Goal: Information Seeking & Learning: Learn about a topic

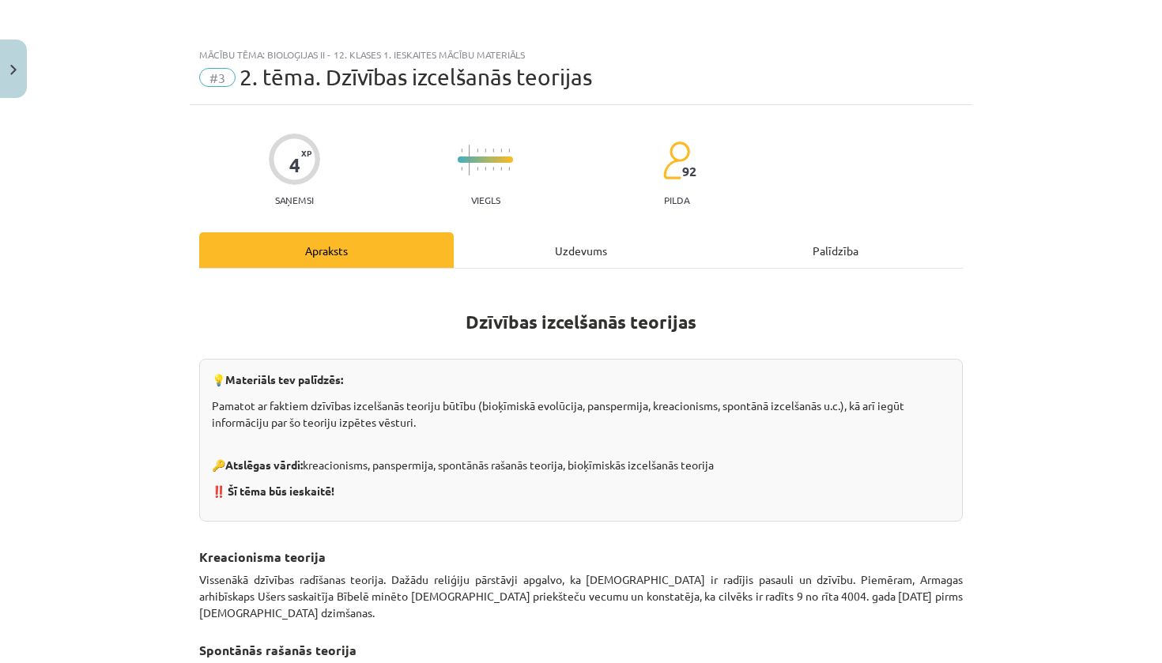
scroll to position [908, 0]
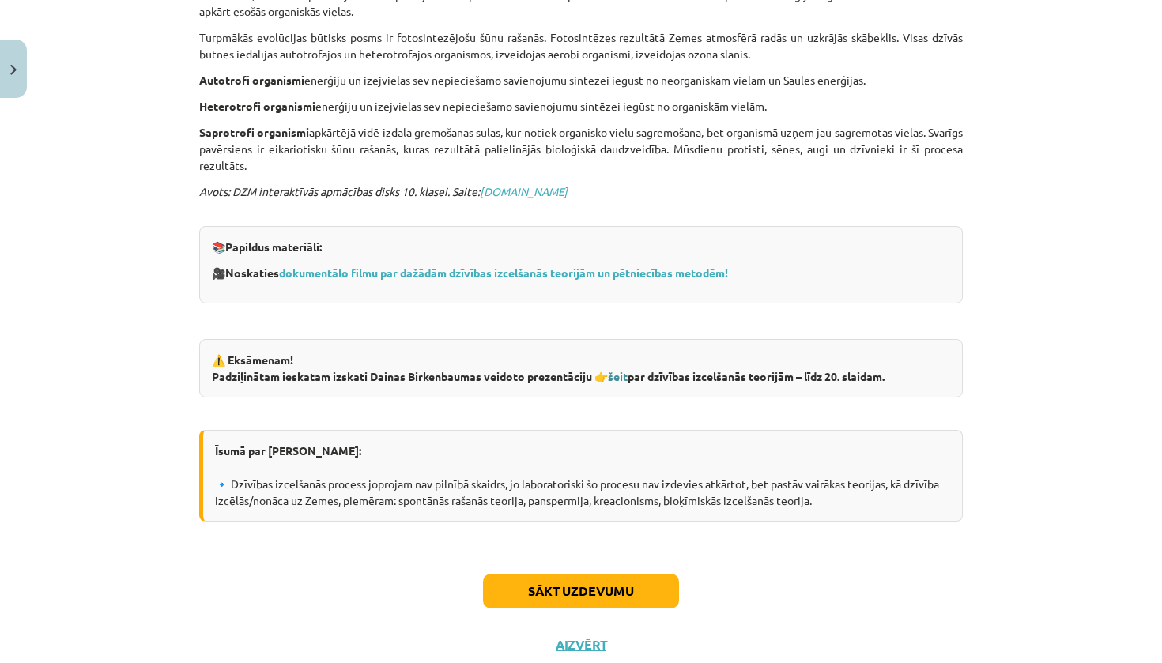
click at [618, 369] on link "šeit" at bounding box center [618, 376] width 20 height 14
click at [626, 369] on link "šeit" at bounding box center [618, 376] width 20 height 14
click at [565, 574] on button "Sākt uzdevumu" at bounding box center [581, 591] width 196 height 35
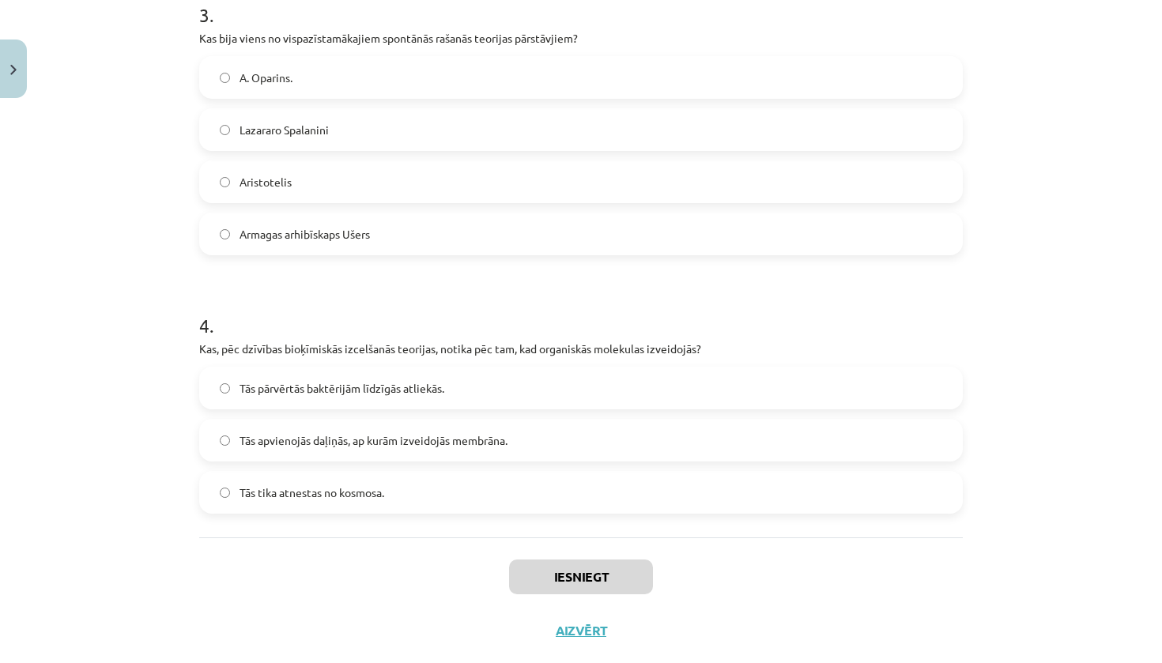
scroll to position [40, 0]
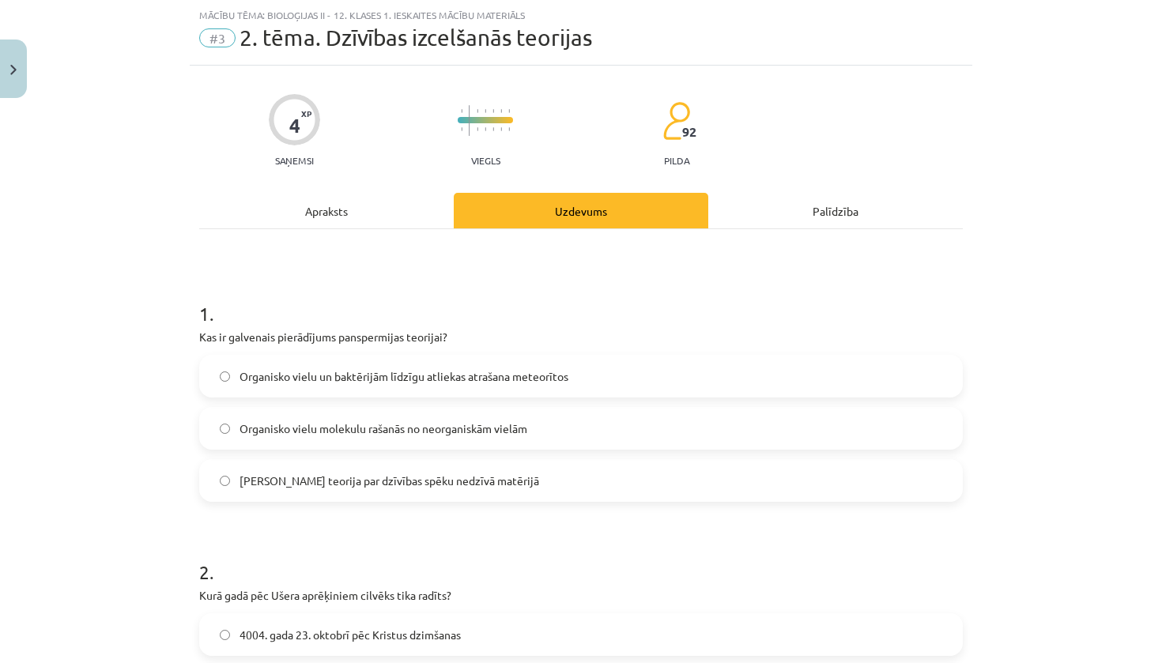
click at [319, 211] on div "Apraksts" at bounding box center [326, 211] width 255 height 36
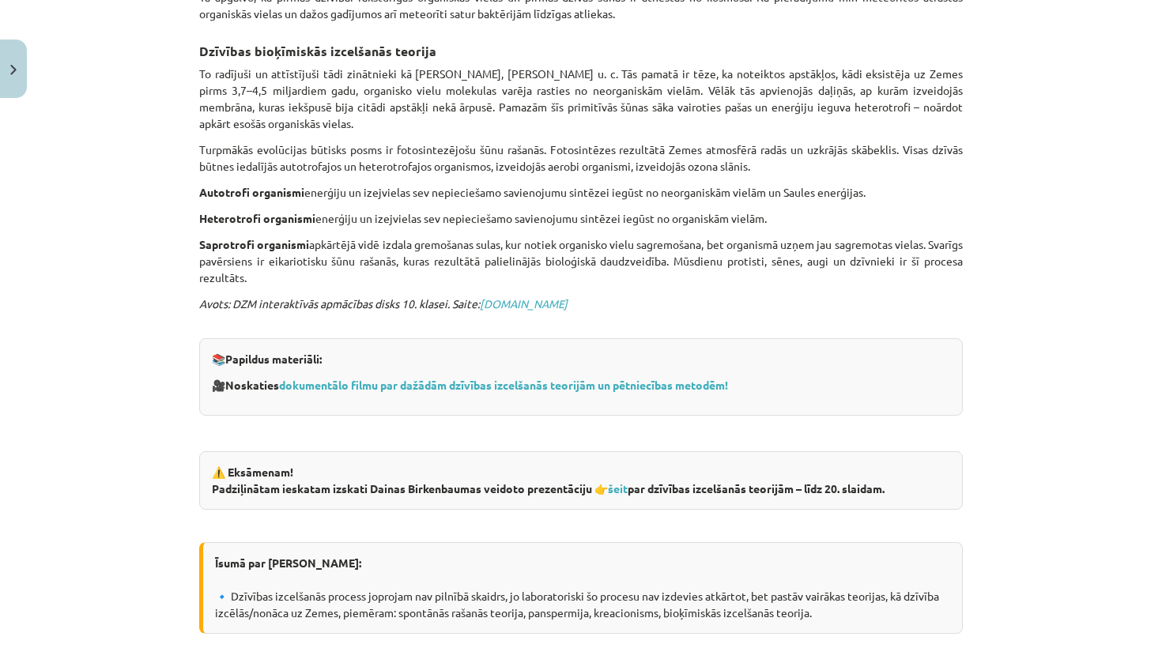
scroll to position [935, 0]
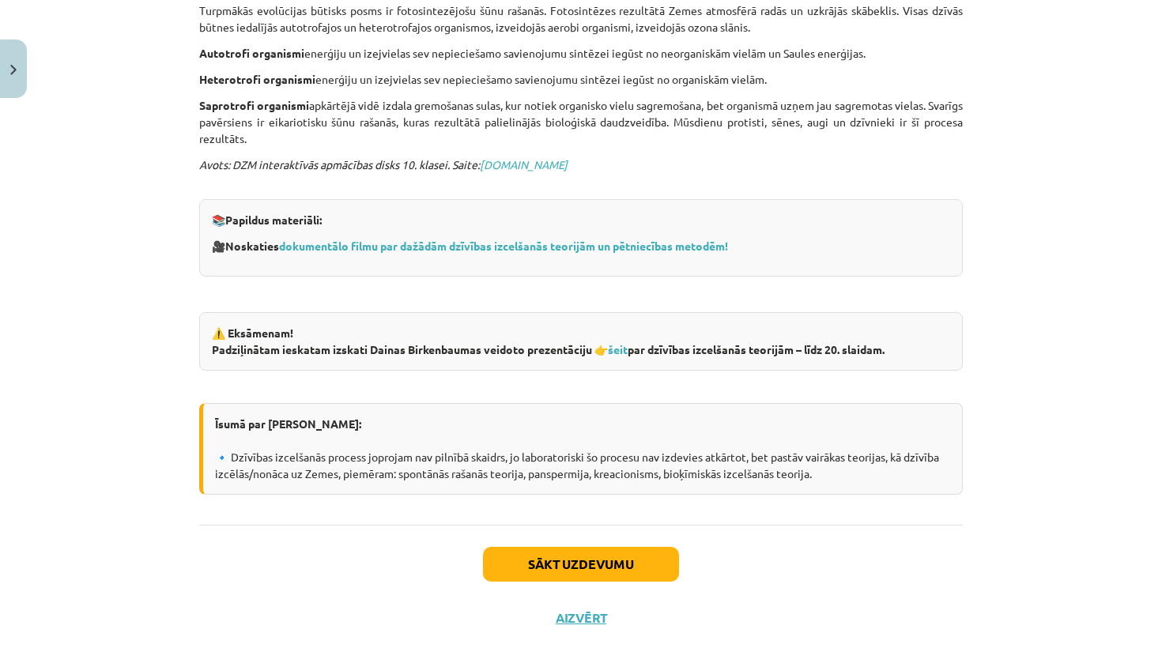
click at [587, 547] on button "Sākt uzdevumu" at bounding box center [581, 564] width 196 height 35
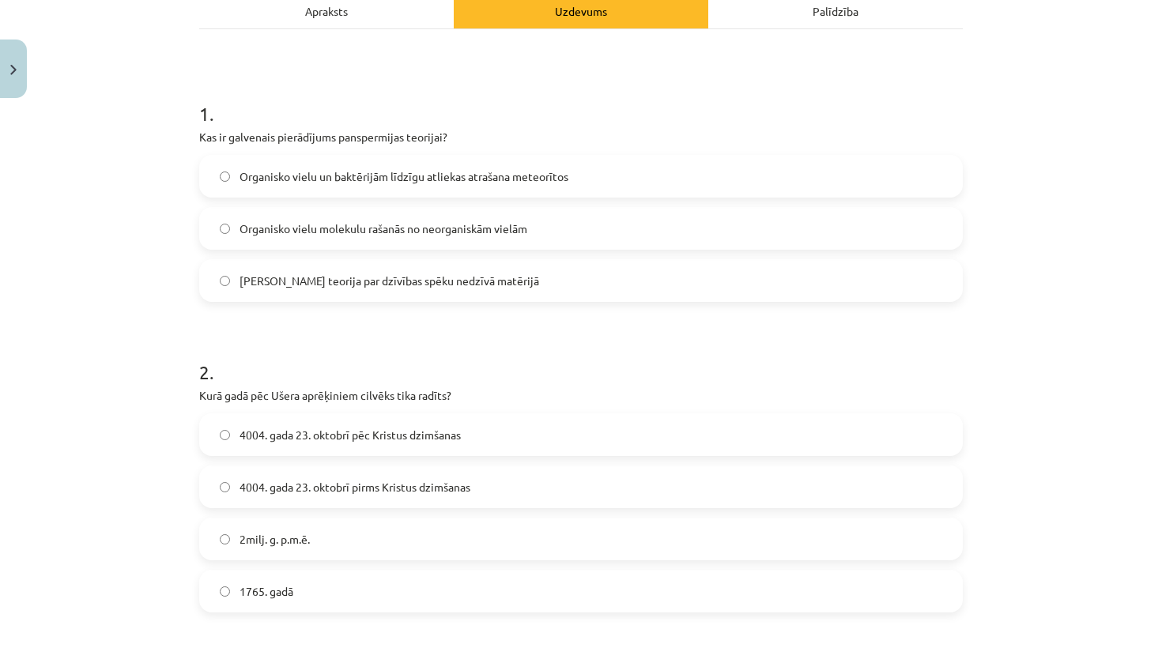
scroll to position [251, 0]
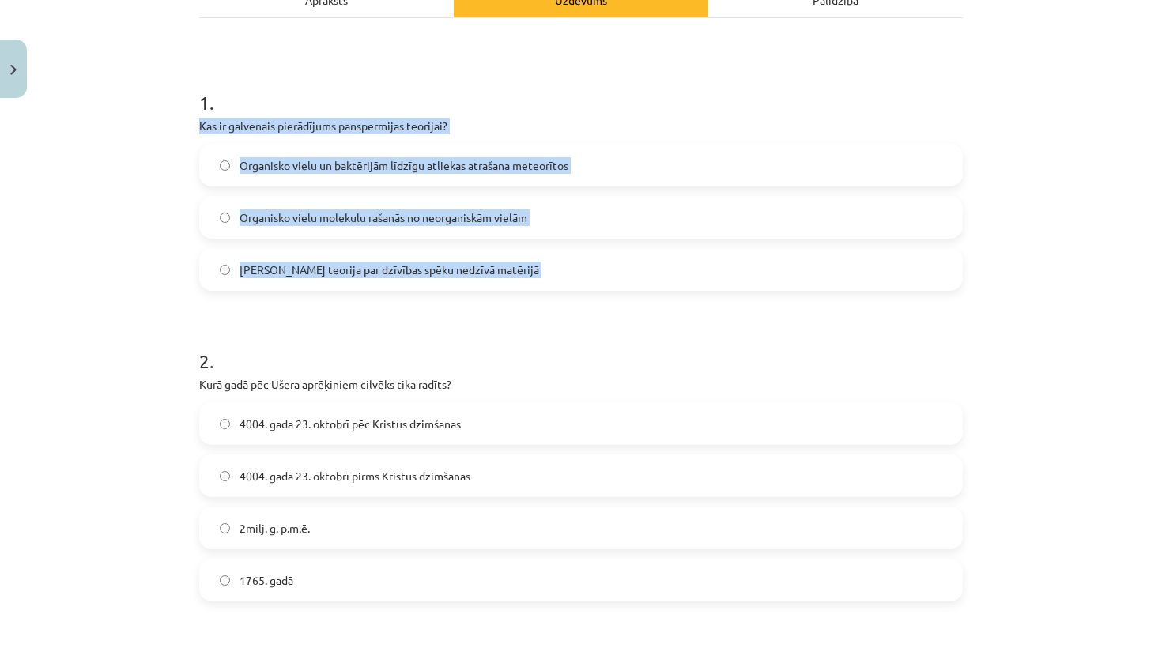
drag, startPoint x: 187, startPoint y: 126, endPoint x: 601, endPoint y: 306, distance: 451.2
click at [600, 305] on div "4 XP Saņemsi Viegls 92 pilda Apraksts Uzdevums Palīdzība 1 . Kas ir galvenais p…" at bounding box center [581, 584] width 783 height 1461
copy div "Kas ir galvenais pierādījums panspermijas teorijai? Organisko vielu un baktērij…"
click at [394, 174] on label "Organisko vielu un baktērijām līdzīgu atliekas atrašana meteorītos" at bounding box center [581, 166] width 761 height 40
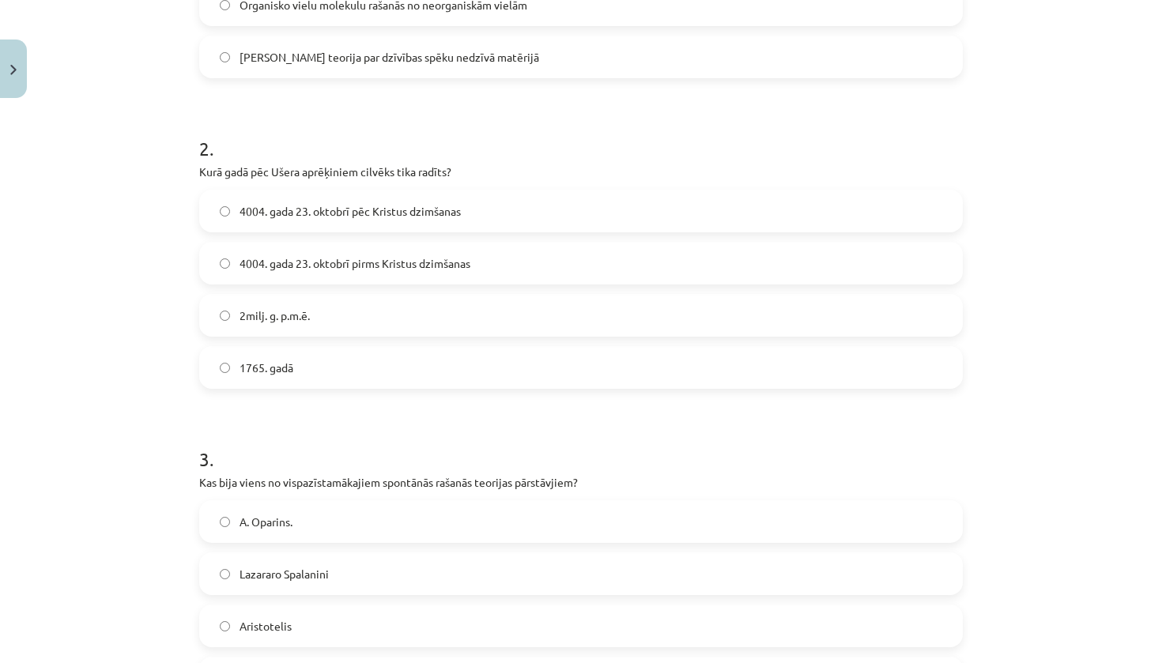
scroll to position [494, 0]
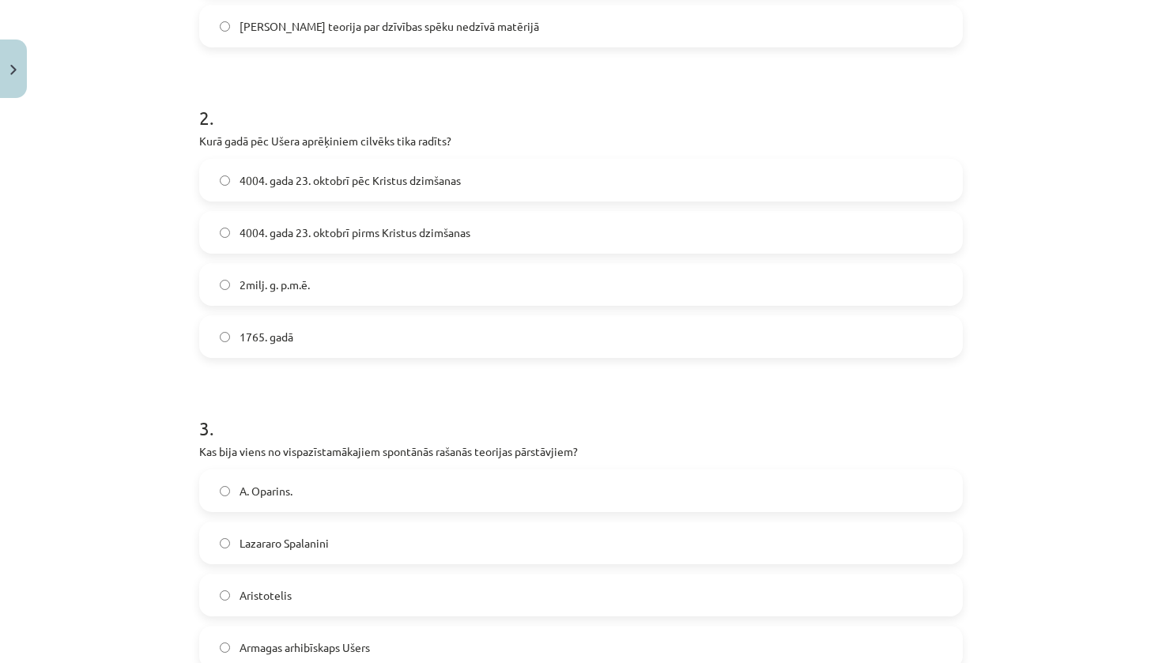
click at [272, 288] on span "2milj. g. p.m.ē." at bounding box center [275, 285] width 70 height 17
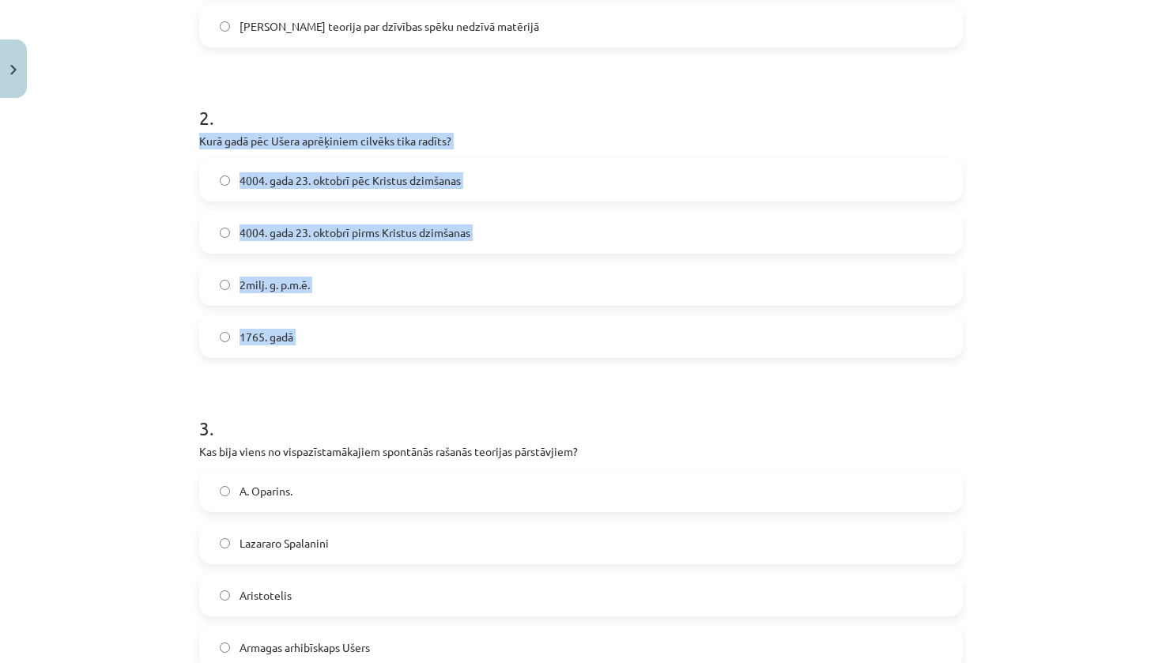
drag, startPoint x: 192, startPoint y: 138, endPoint x: 352, endPoint y: 374, distance: 284.7
click at [352, 374] on div "4 XP Saņemsi Viegls 92 pilda Apraksts Uzdevums Palīdzība 1 . Kas ir galvenais p…" at bounding box center [581, 341] width 783 height 1461
copy div "Kurā gadā pēc Ušera aprēķiniem cilvēks tika radīts? 4004. gada [DATE] pēc Krist…"
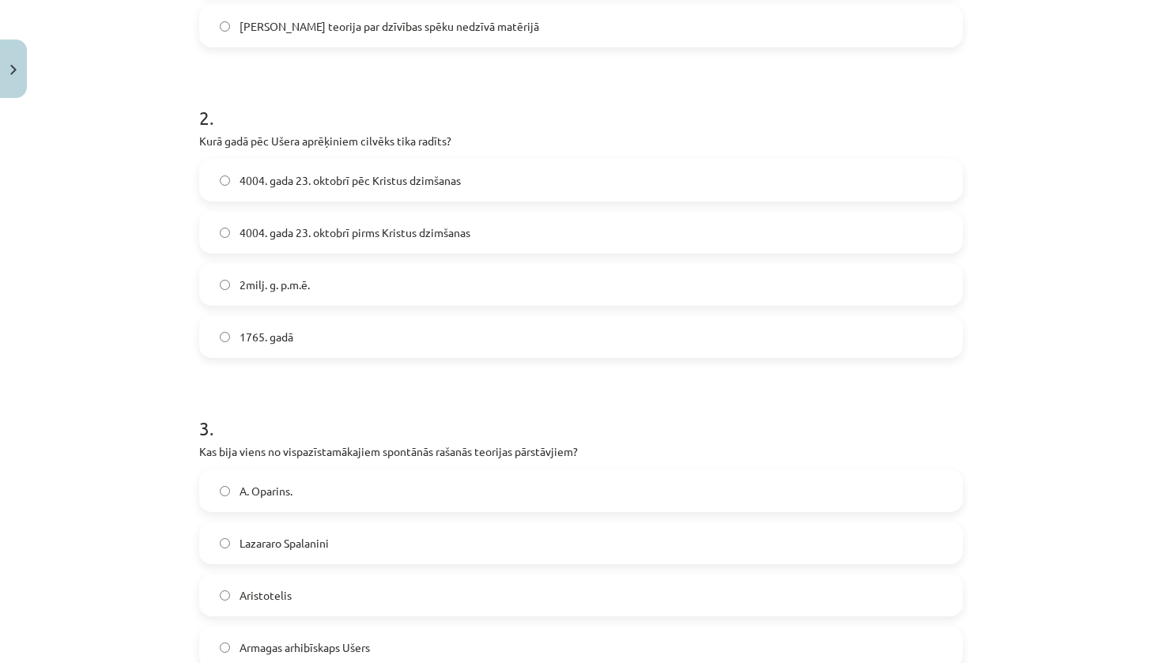
click at [125, 267] on div "Mācību tēma: Bioloģijas ii - 12. klases 1. ieskaites mācību materiāls #3 2. tēm…" at bounding box center [581, 331] width 1162 height 663
click at [326, 232] on span "4004. gada 23. oktobrī pirms Kristus dzimšanas" at bounding box center [355, 233] width 231 height 17
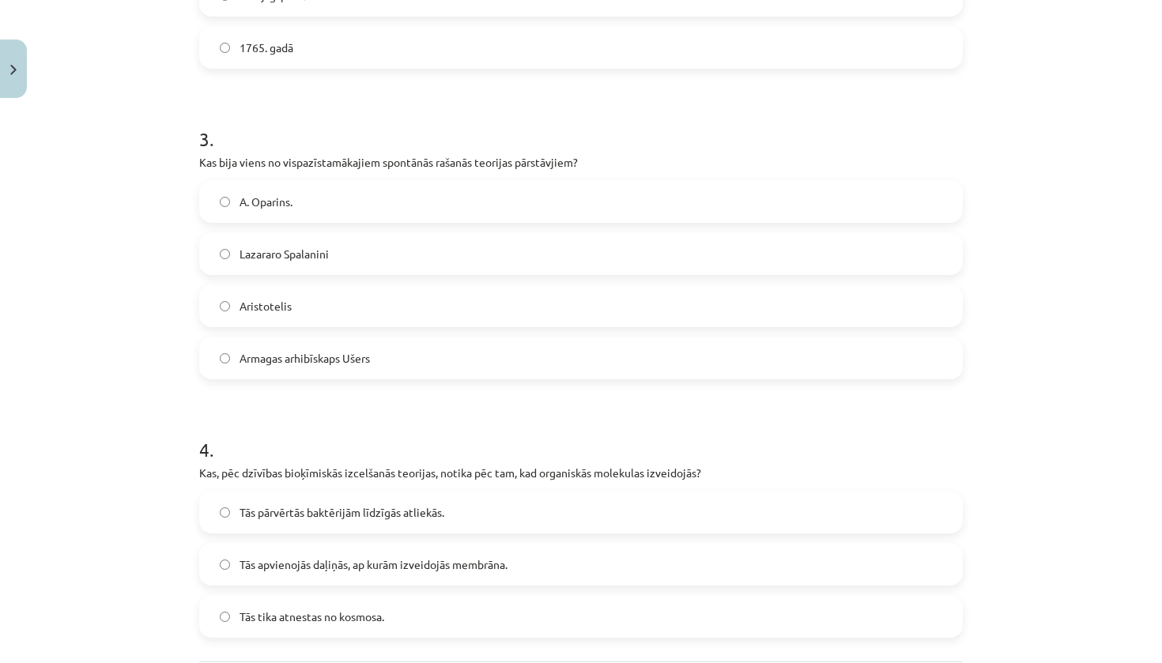
scroll to position [837, 0]
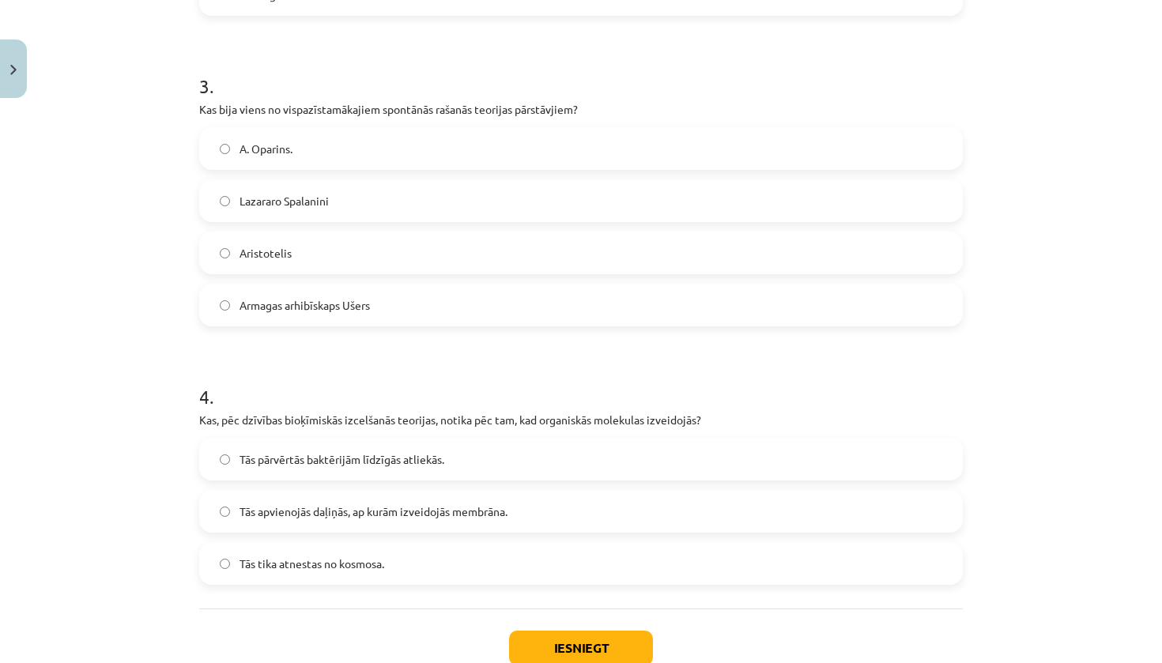
click at [264, 323] on label "Armagas arhibīskaps Ušers" at bounding box center [581, 305] width 761 height 40
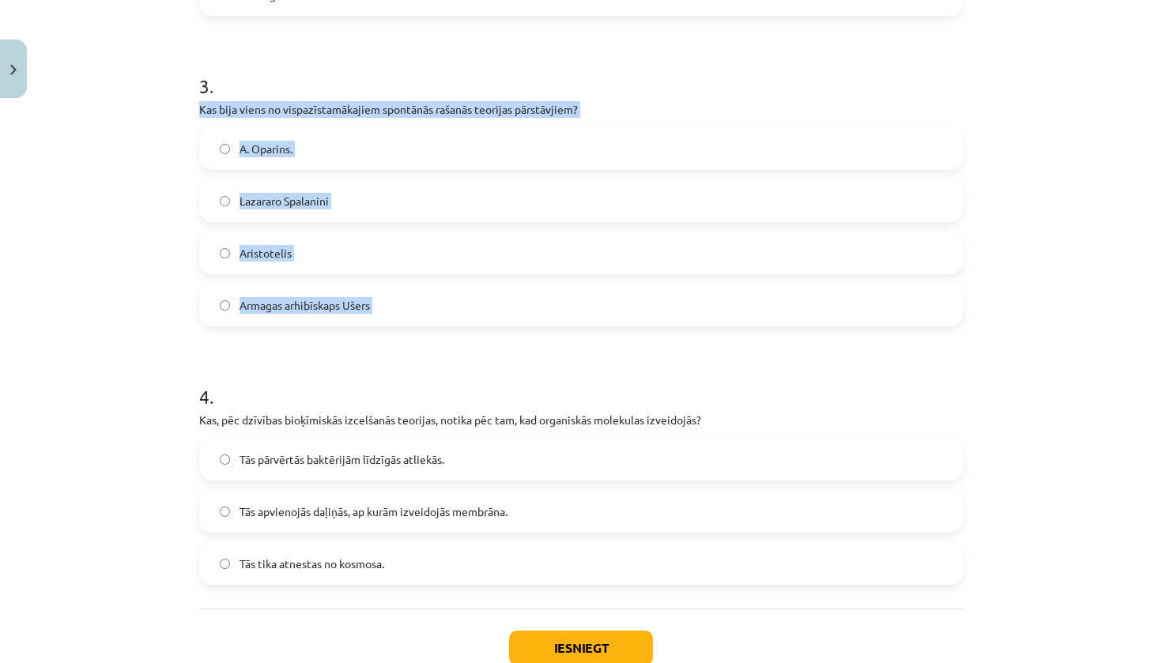
drag, startPoint x: 192, startPoint y: 97, endPoint x: 418, endPoint y: 333, distance: 326.1
copy div "Kas bija viens no vispazīstamākajiem spontānās rašanās teorijas pārstāvjiem? [P…"
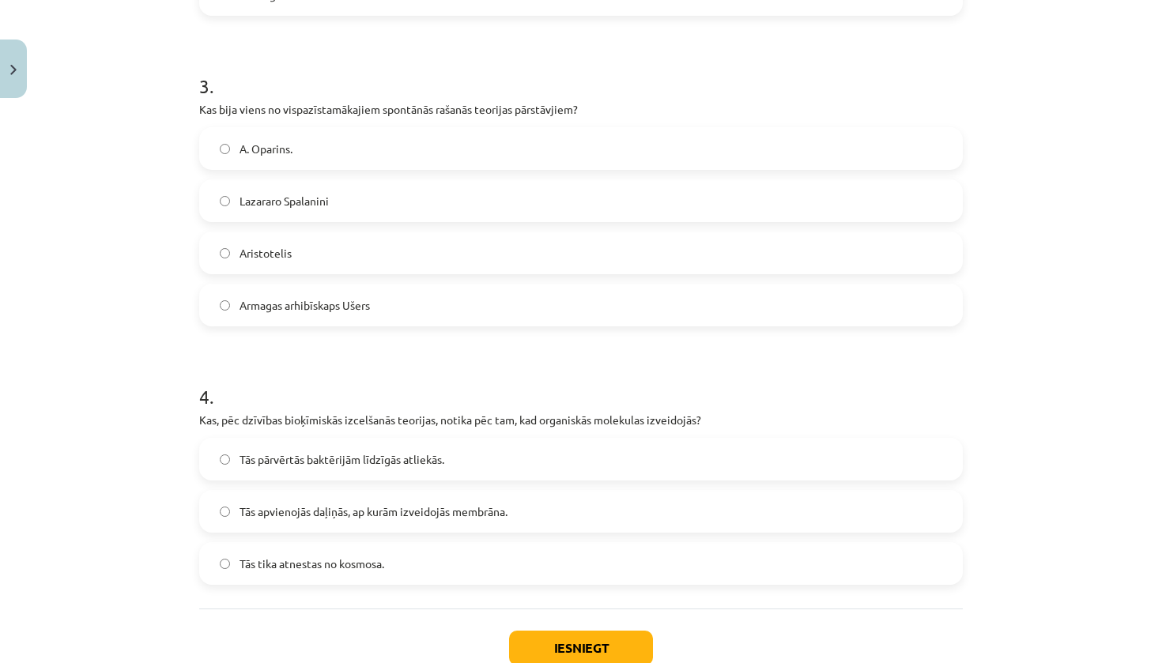
click at [312, 255] on label "Aristotelis" at bounding box center [581, 253] width 761 height 40
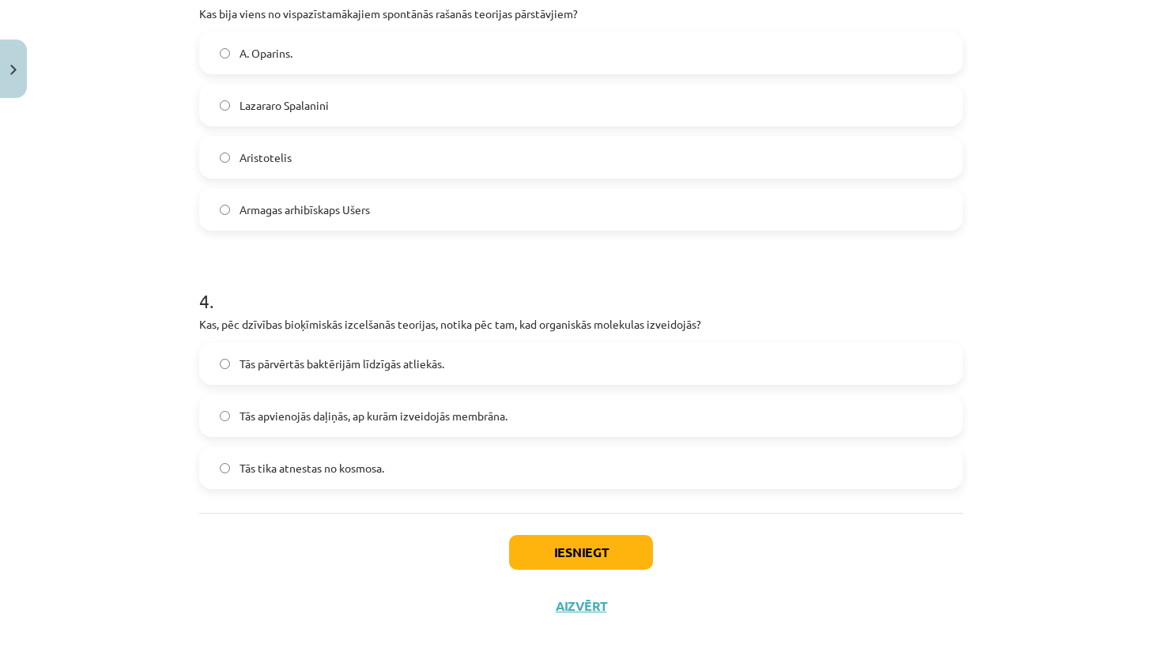
scroll to position [944, 0]
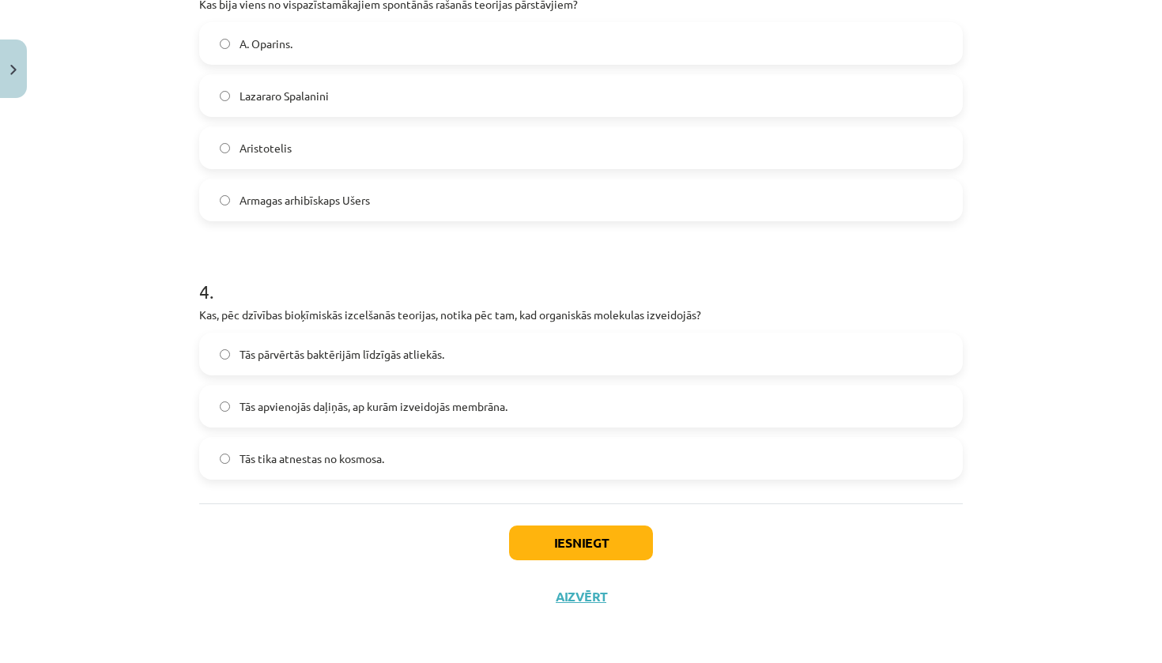
click at [201, 319] on p "Kas, pēc dzīvības bioķīmiskās izcelšanās teorijas, notika pēc tam, kad organisk…" at bounding box center [581, 315] width 764 height 17
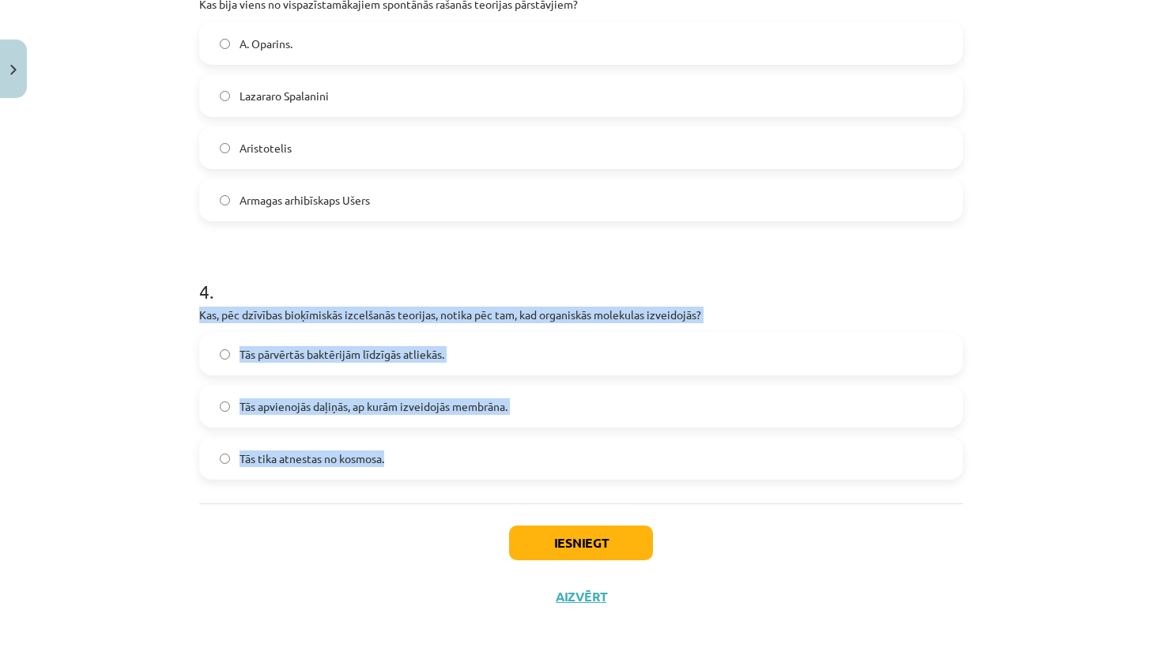
drag, startPoint x: 193, startPoint y: 308, endPoint x: 485, endPoint y: 450, distance: 324.3
click at [485, 451] on div "4 . Kas, pēc dzīvības bioķīmiskās izcelšanās teorijas, notika pēc tam, kad orga…" at bounding box center [581, 366] width 764 height 227
copy div "Kas, pēc dzīvības bioķīmiskās izcelšanās teorijas, notika pēc tam, kad organisk…"
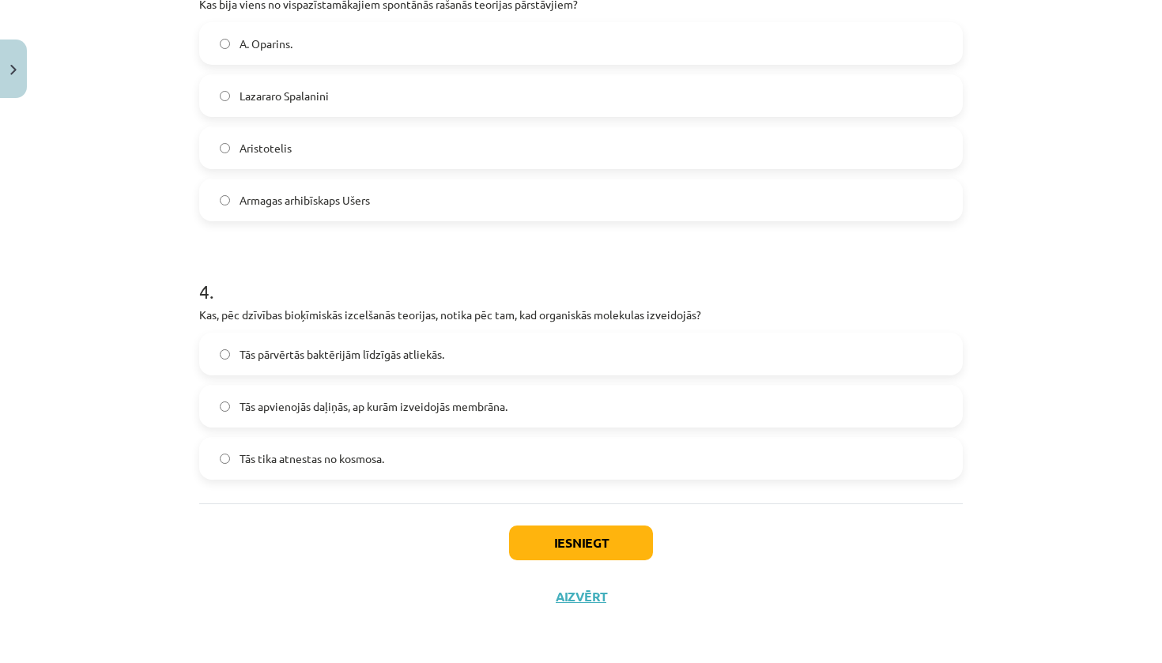
click at [410, 328] on div "4 . Kas, pēc dzīvības bioķīmiskās izcelšanās teorijas, notika pēc tam, kad orga…" at bounding box center [581, 366] width 764 height 227
click at [319, 399] on span "Tās apvienojās daļiņās, ap kurām izveidojās membrāna." at bounding box center [374, 407] width 268 height 17
click at [576, 539] on button "Iesniegt" at bounding box center [581, 543] width 144 height 35
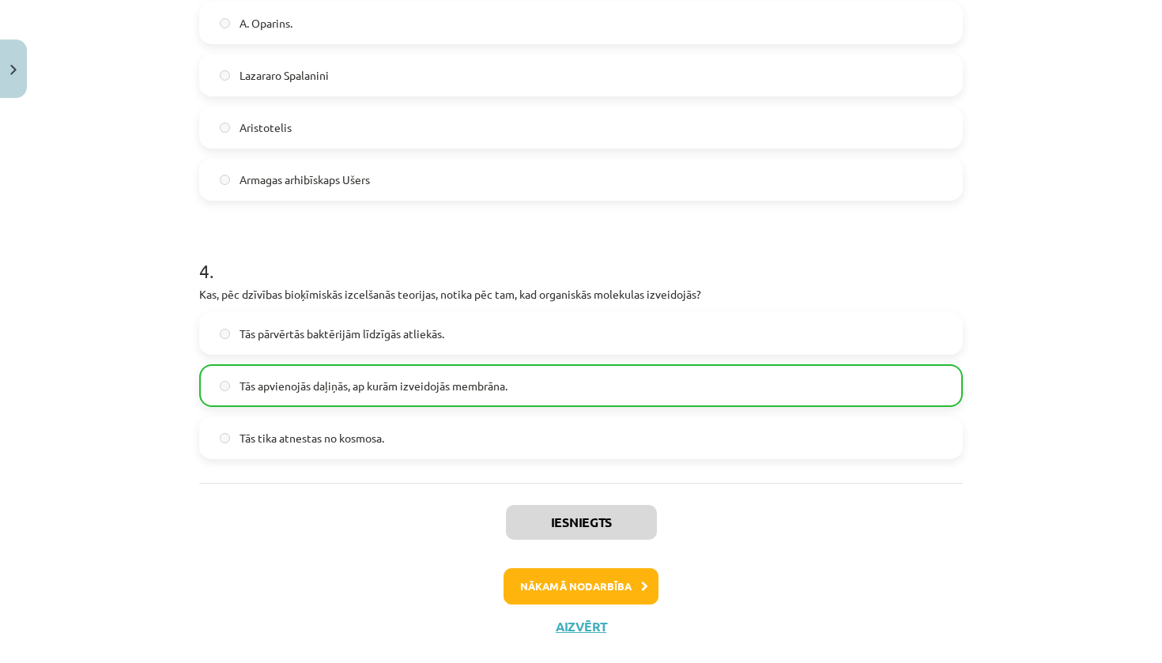
scroll to position [994, 0]
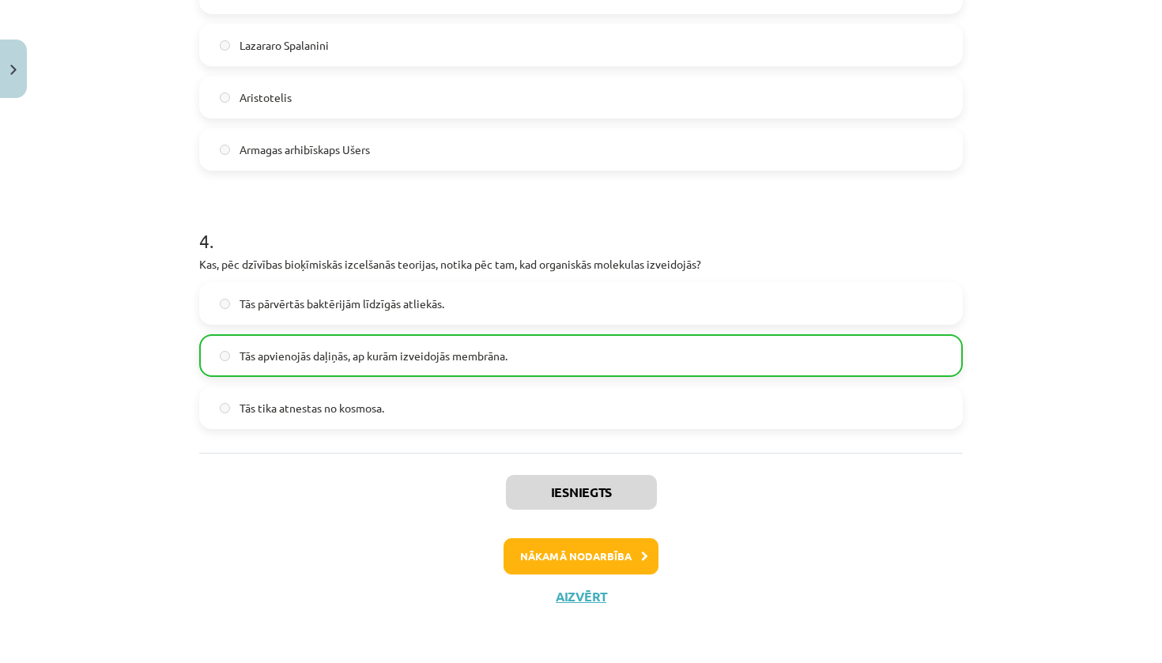
click at [629, 550] on button "Nākamā nodarbība" at bounding box center [581, 557] width 155 height 36
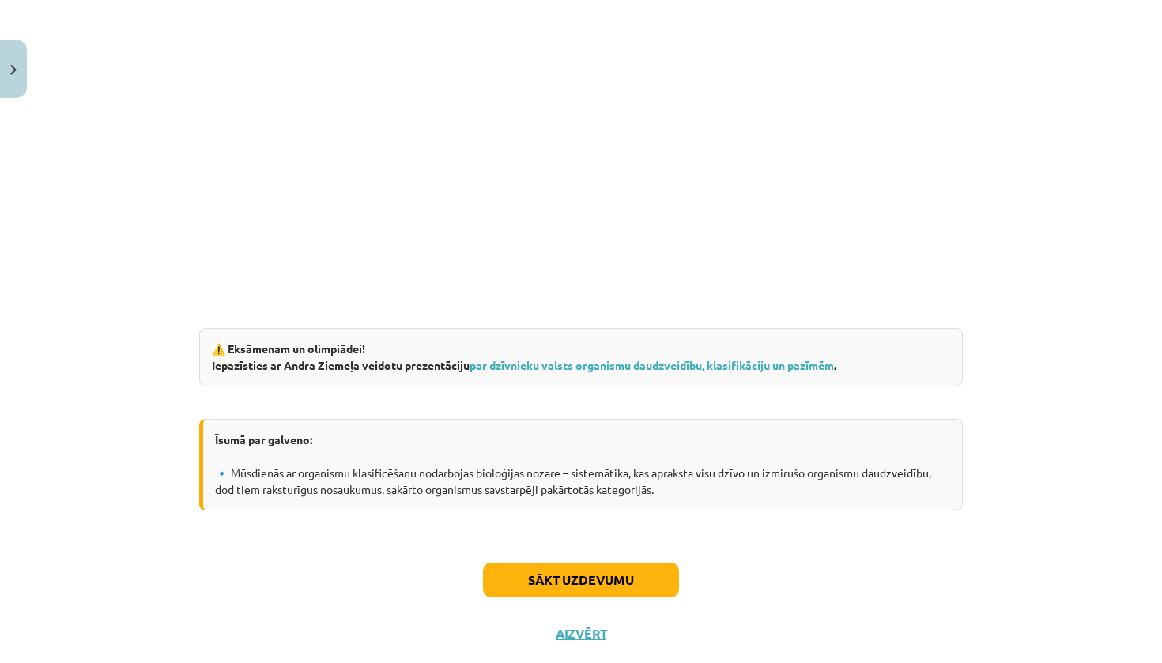
scroll to position [2642, 0]
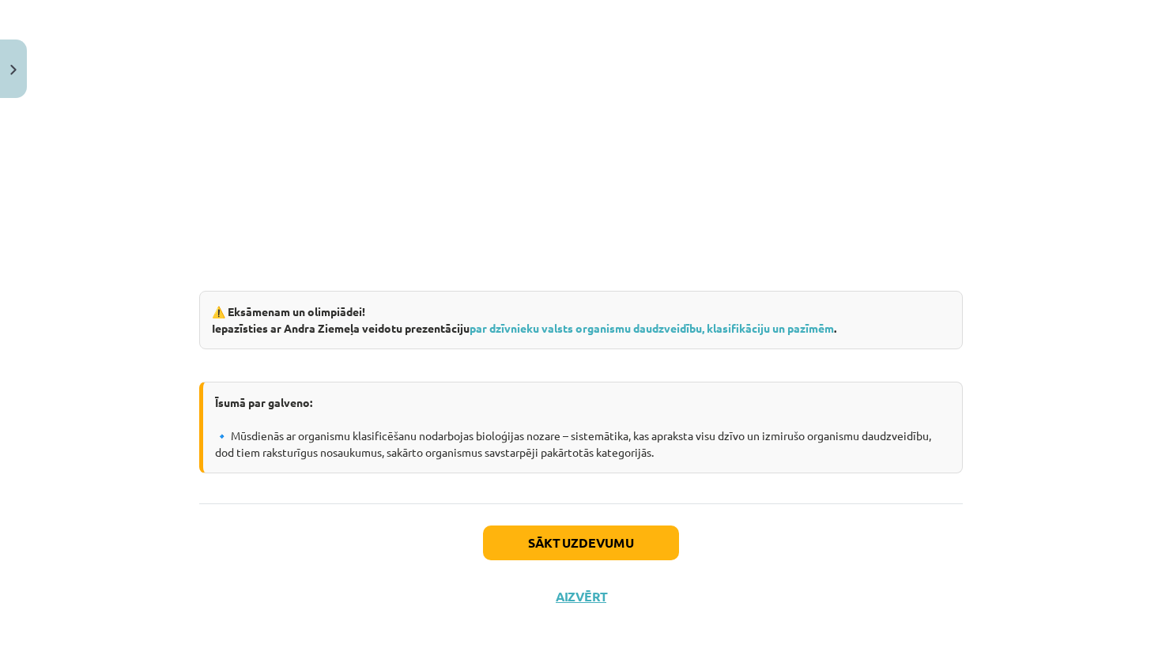
click at [615, 545] on button "Sākt uzdevumu" at bounding box center [581, 543] width 196 height 35
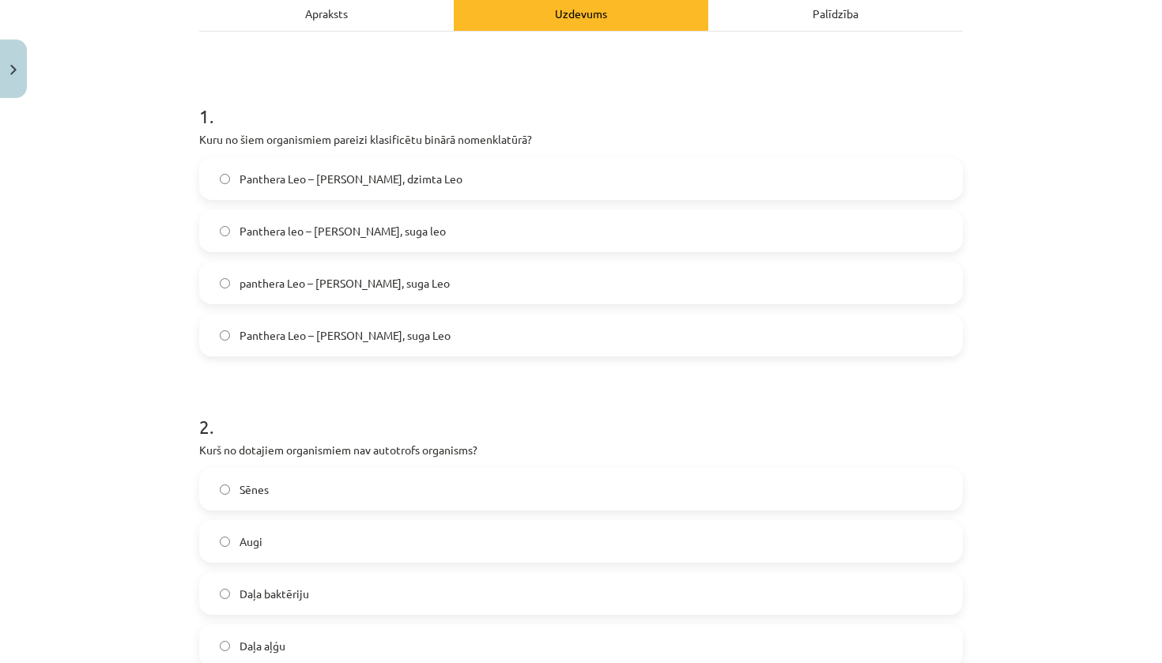
scroll to position [251, 0]
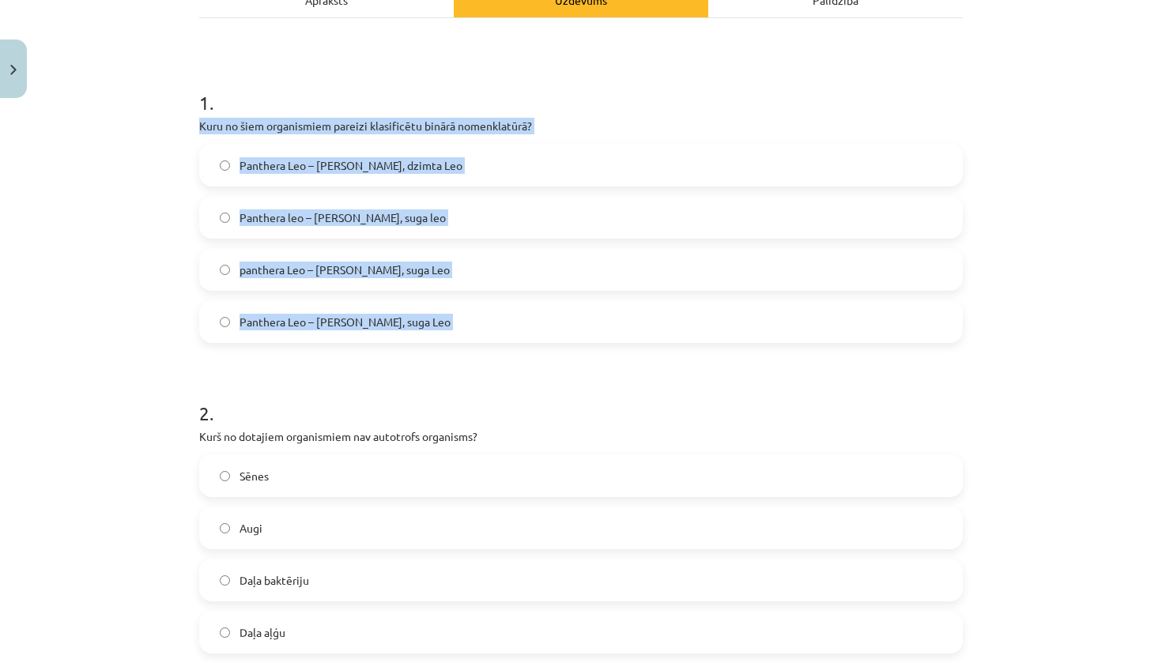
drag, startPoint x: 193, startPoint y: 121, endPoint x: 542, endPoint y: 343, distance: 414.2
click at [542, 344] on form "1 . Kuru no šiem organismiem pareizi klasificētu binārā nomenklatūrā? Panthera …" at bounding box center [581, 514] width 764 height 901
copy div "Kuru no šiem organismiem pareizi klasificētu binārā nomenklatūrā? Panthera Leo …"
click at [355, 210] on span "Panthera leo – [PERSON_NAME], suga leo" at bounding box center [343, 218] width 206 height 17
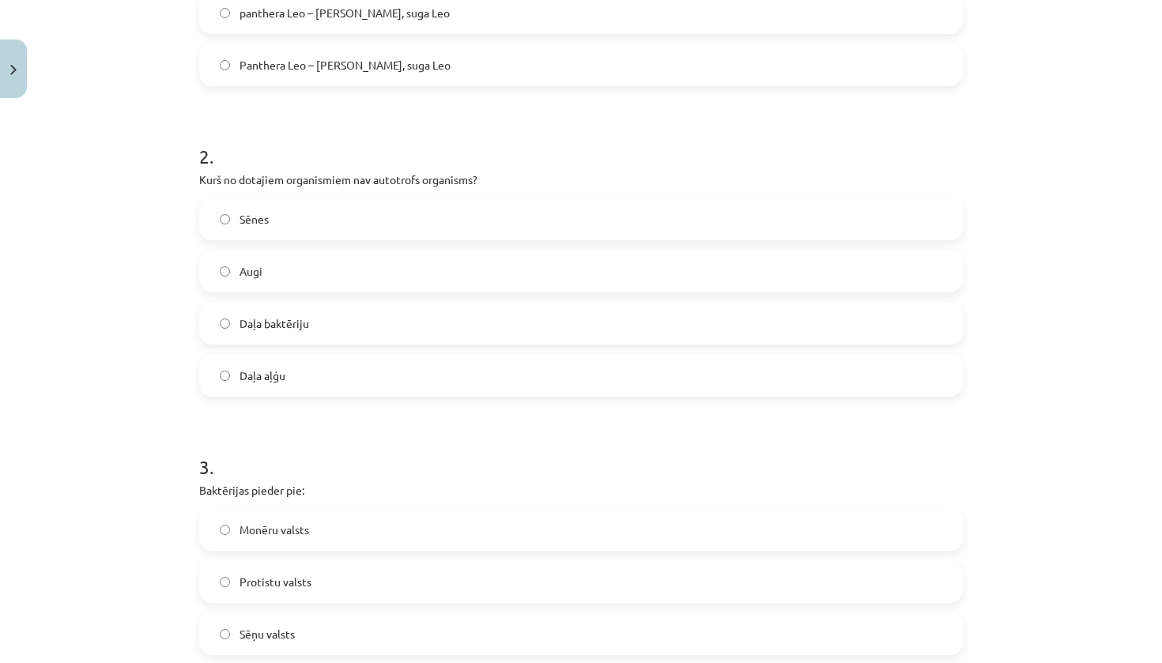
scroll to position [508, 0]
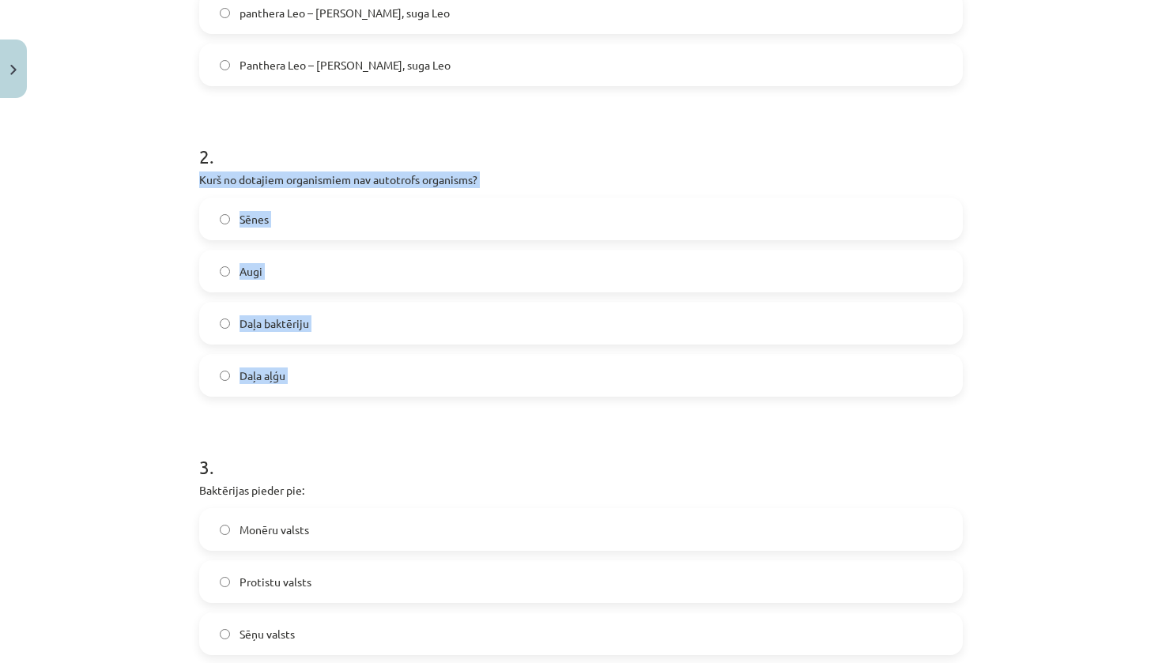
drag, startPoint x: 191, startPoint y: 176, endPoint x: 308, endPoint y: 408, distance: 259.6
click at [308, 408] on div "3 XP Saņemsi Grūts 91 pilda Apraksts Uzdevums Palīdzība 1 . Kuru no šiem organi…" at bounding box center [581, 224] width 783 height 1254
copy div "Kurš no dotajiem organismiem nav autotrofs organisms? Sēnes Augi Daļa baktēriju…"
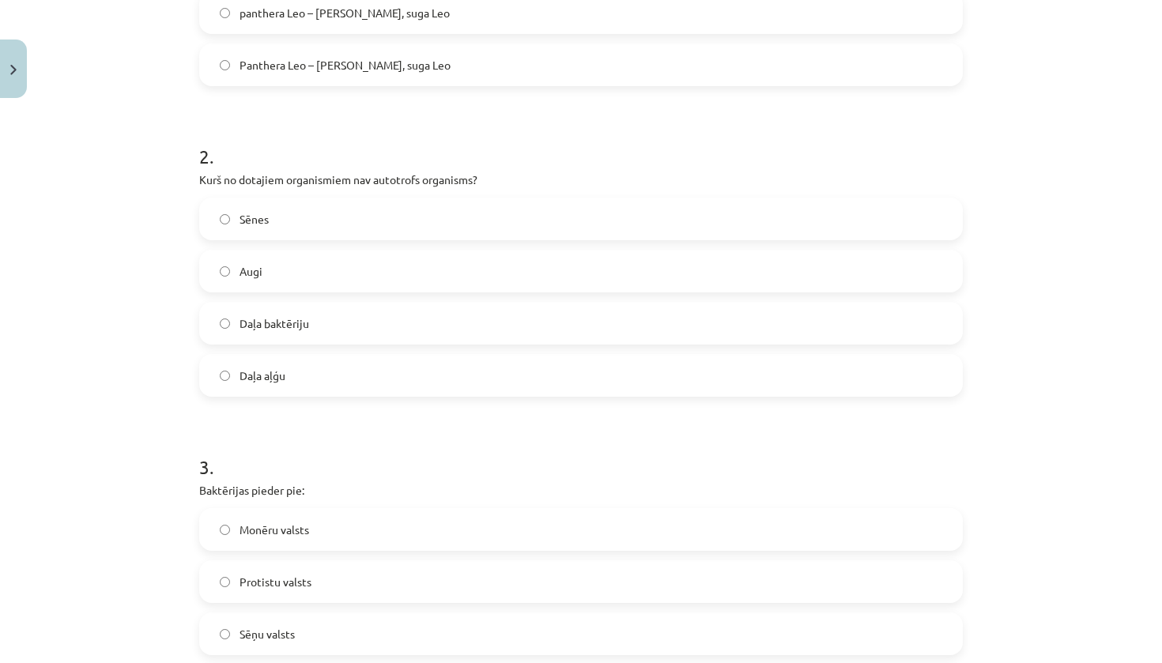
click at [172, 308] on div "Mācību tēma: Bioloģijas ii - 12. klases 1. ieskaites mācību materiāls #4 3. tēm…" at bounding box center [581, 331] width 1162 height 663
click at [283, 318] on span "Daļa baktēriju" at bounding box center [275, 324] width 70 height 17
click at [319, 224] on label "Sēnes" at bounding box center [581, 219] width 761 height 40
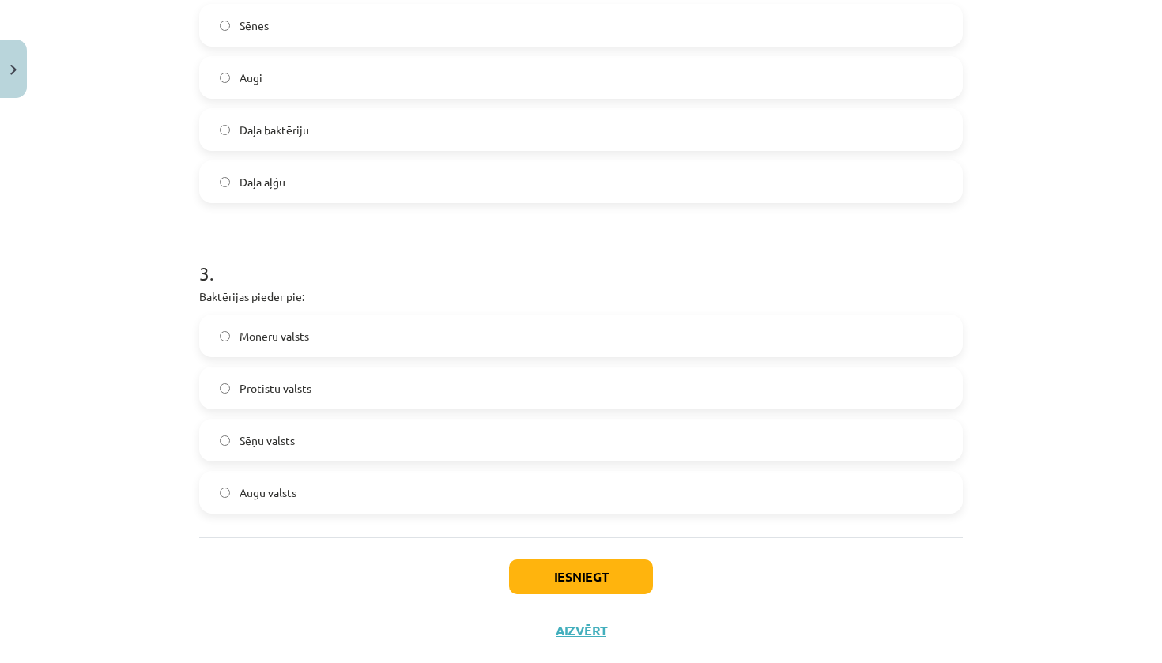
scroll to position [703, 0]
click at [248, 391] on span "Protistu valsts" at bounding box center [276, 387] width 72 height 17
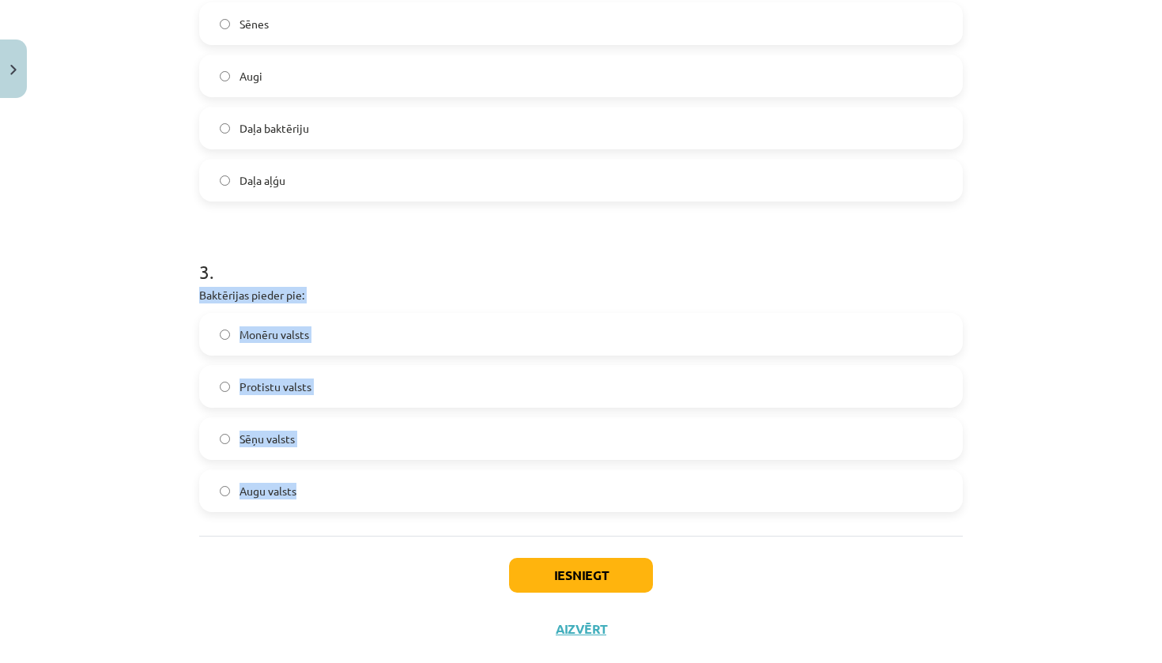
drag, startPoint x: 187, startPoint y: 290, endPoint x: 324, endPoint y: 532, distance: 278.4
click at [324, 532] on div "3 XP Saņemsi Grūts 91 pilda Apraksts Uzdevums Palīdzība 1 . Kuru no šiem organi…" at bounding box center [581, 29] width 783 height 1254
copy div "Baktērijas pieder pie: Monēru valsts Protistu valsts Sēņu valsts Augu valsts"
click at [252, 342] on span "Monēru valsts" at bounding box center [275, 335] width 70 height 17
click at [595, 552] on div "Iesniegt Aizvērt" at bounding box center [581, 591] width 764 height 111
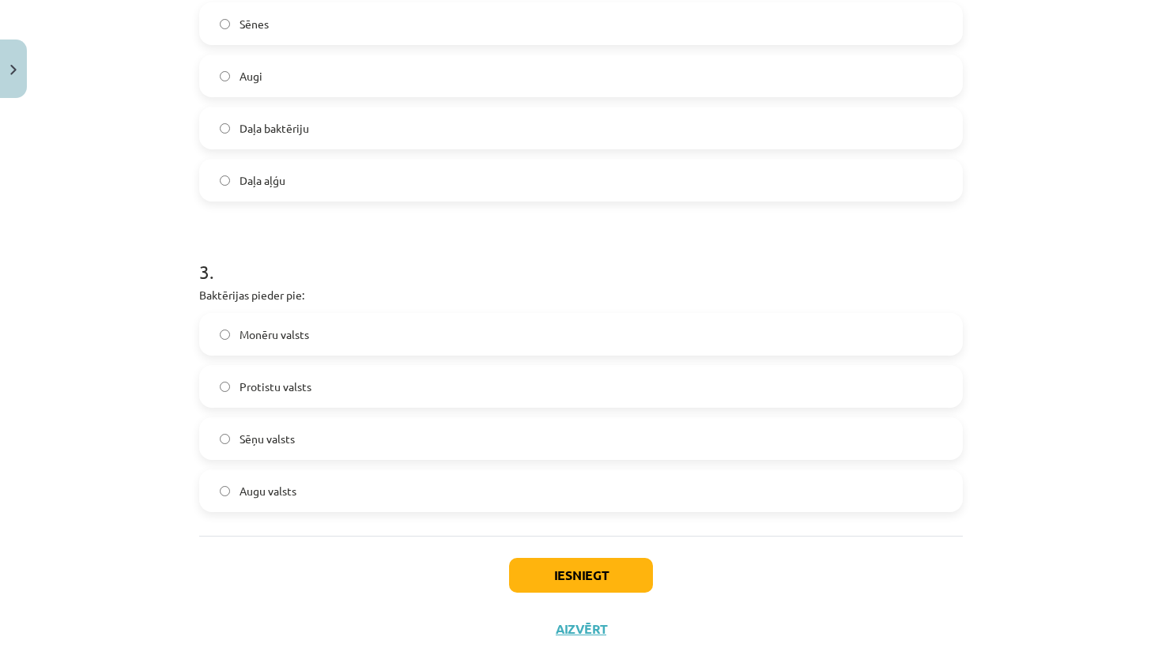
click at [595, 565] on button "Iesniegt" at bounding box center [581, 575] width 144 height 35
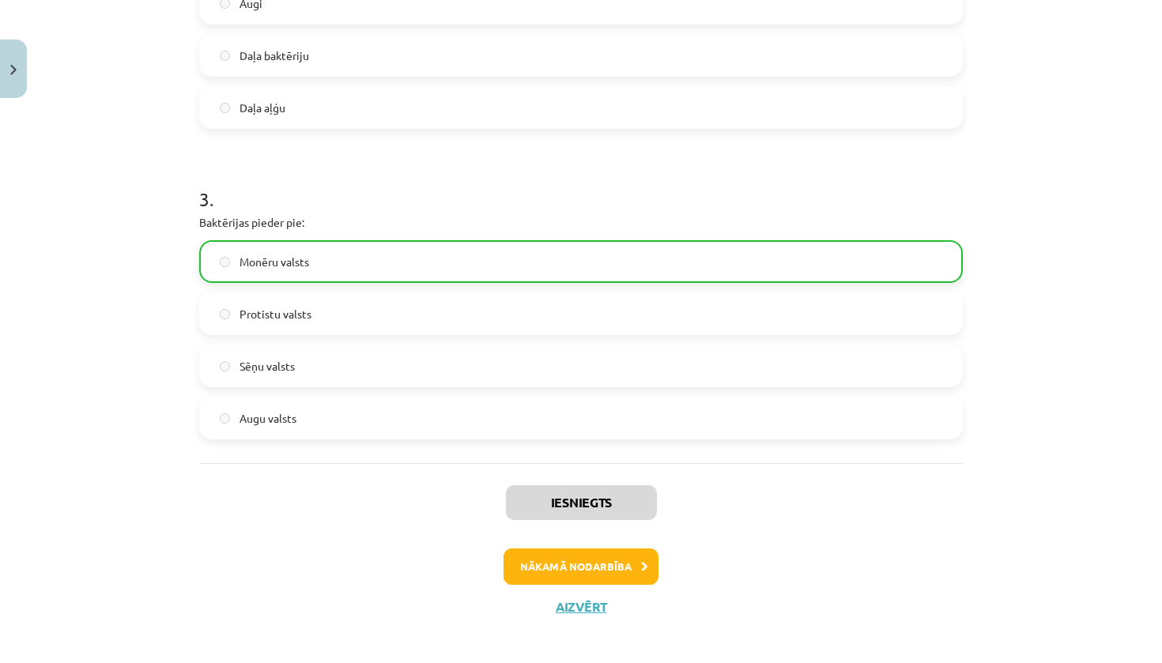
scroll to position [788, 0]
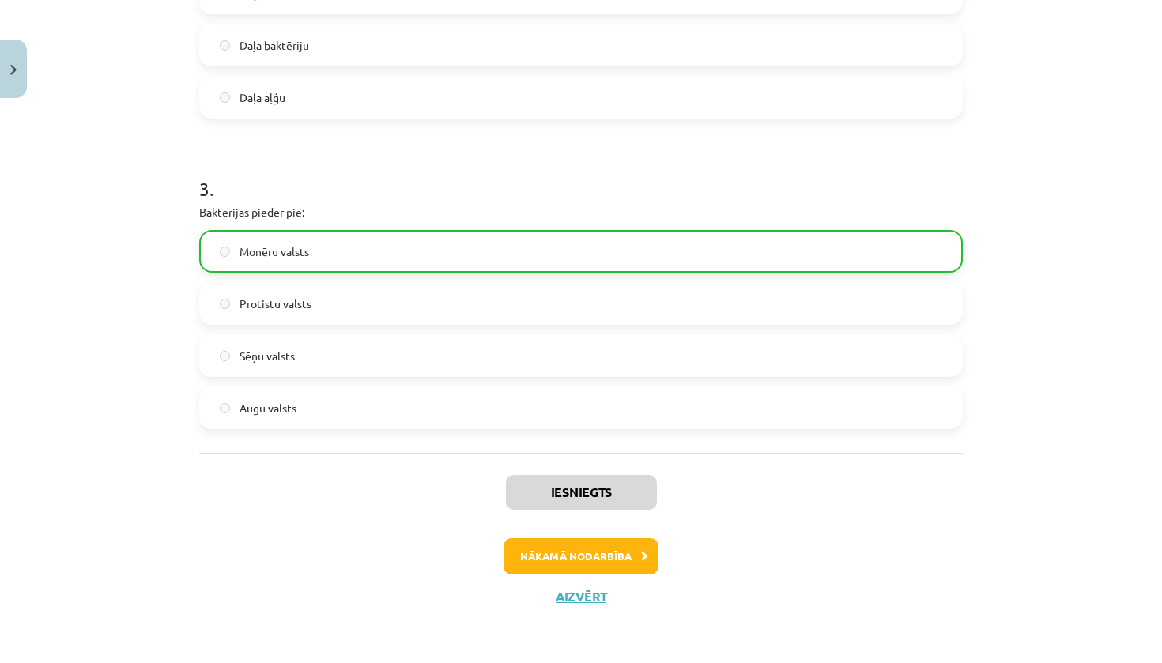
click at [626, 569] on button "Nākamā nodarbība" at bounding box center [581, 557] width 155 height 36
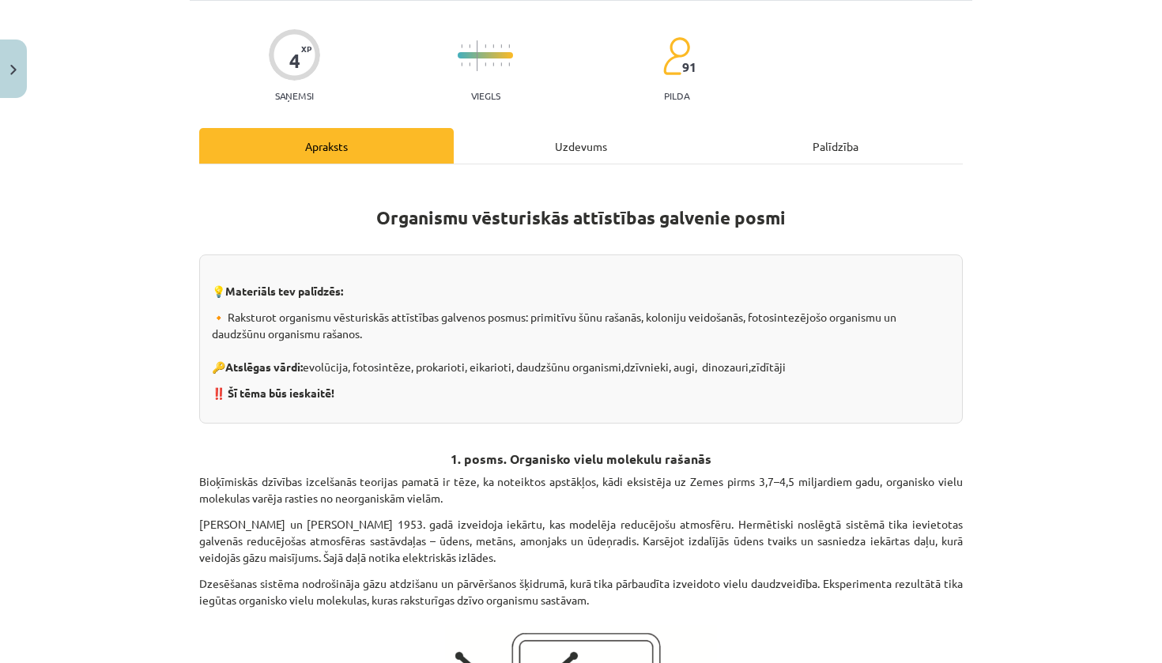
scroll to position [26, 0]
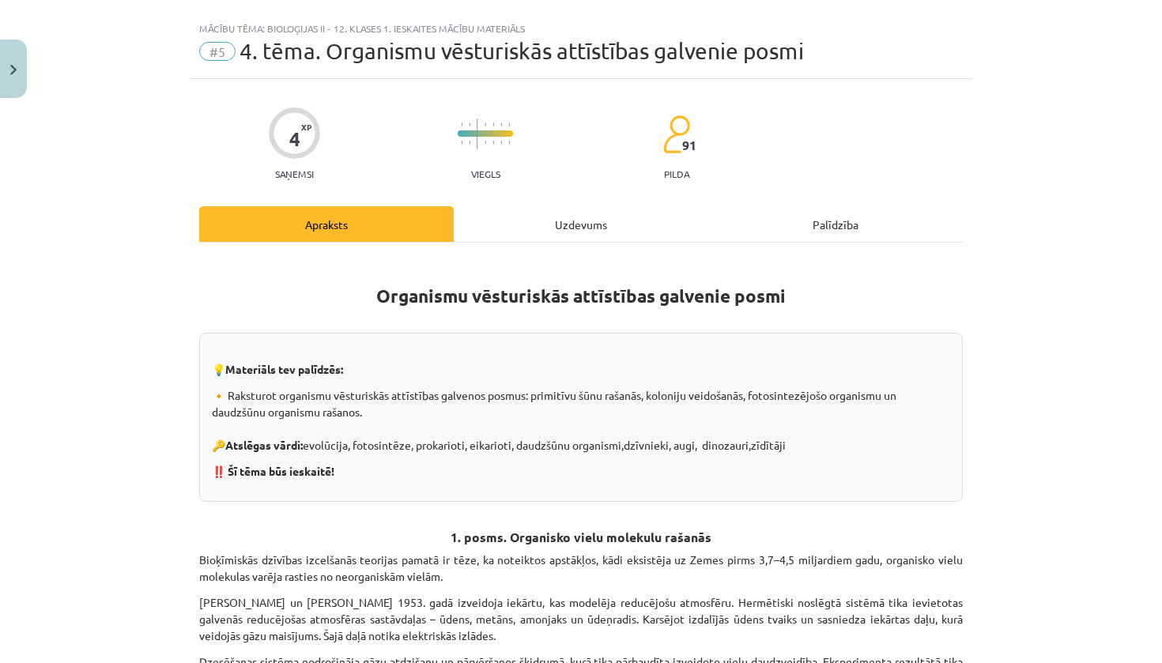
click at [677, 162] on div "91 pilda" at bounding box center [677, 147] width 28 height 65
click at [682, 142] on span "91" at bounding box center [689, 145] width 14 height 14
drag, startPoint x: 679, startPoint y: 142, endPoint x: 706, endPoint y: 140, distance: 27.0
click at [707, 141] on div "4 XP Saņemsi Viegls 91 pilda" at bounding box center [581, 138] width 764 height 81
click at [706, 140] on div "4 XP Saņemsi Viegls 91 pilda" at bounding box center [581, 138] width 764 height 81
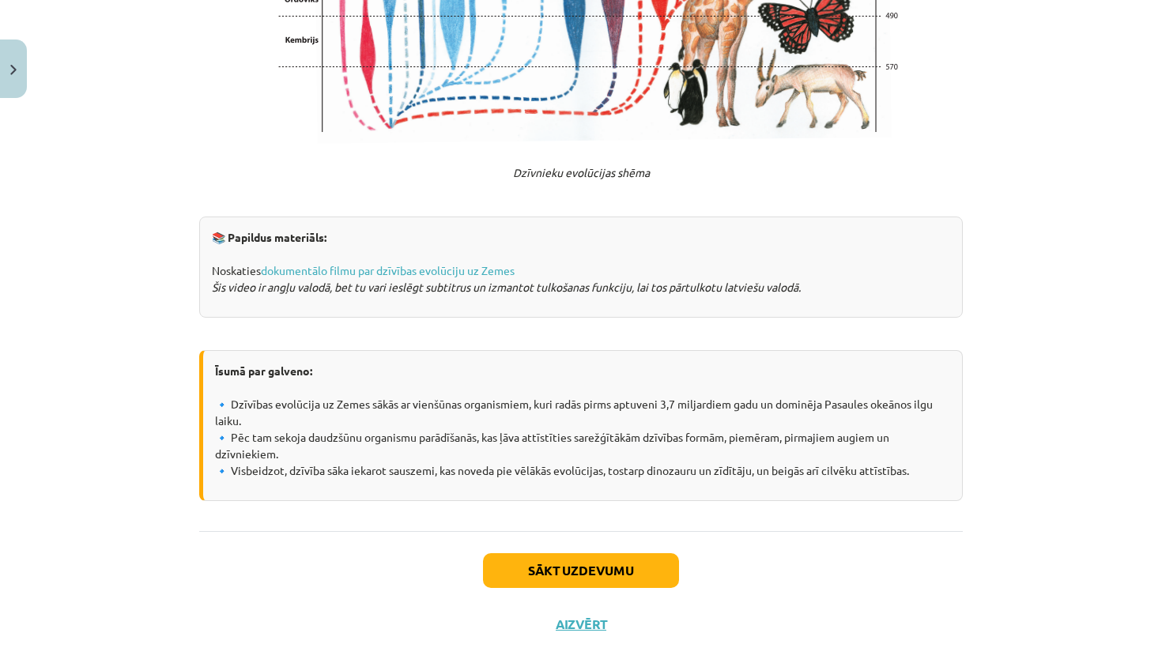
scroll to position [2998, 0]
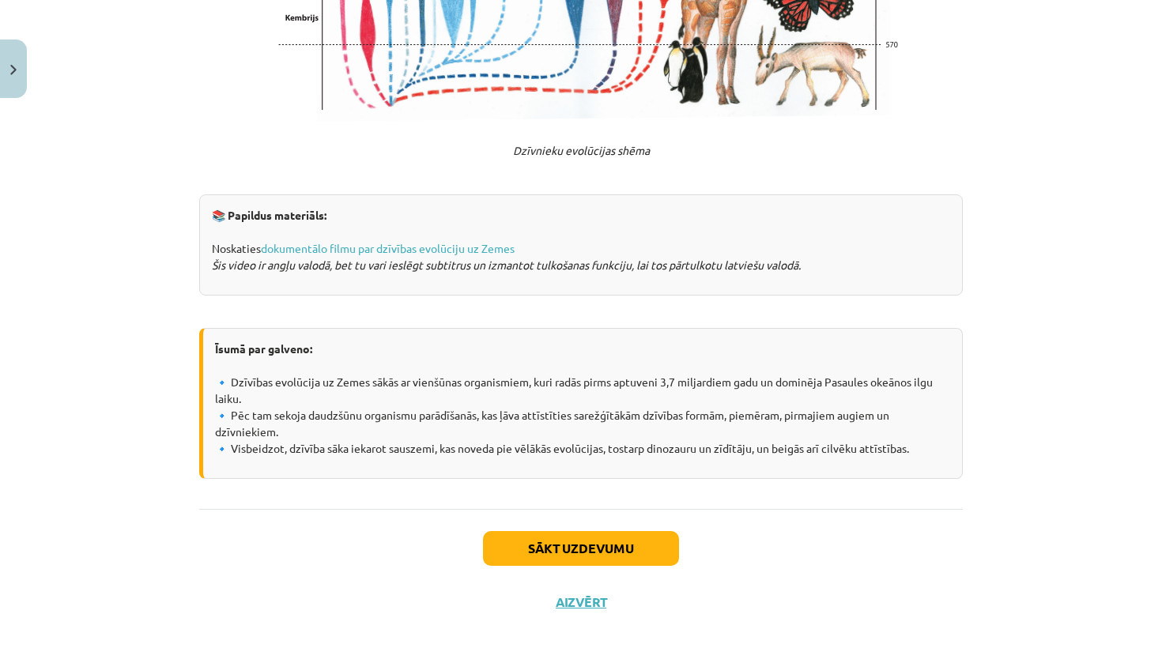
click at [582, 537] on button "Sākt uzdevumu" at bounding box center [581, 548] width 196 height 35
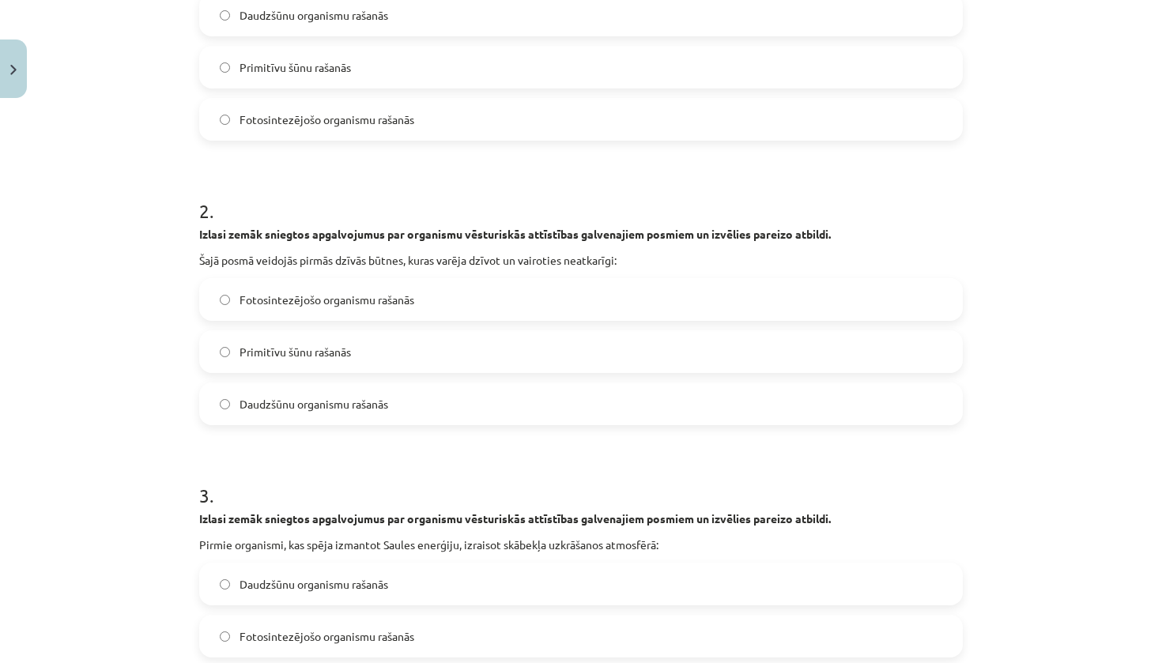
scroll to position [233, 0]
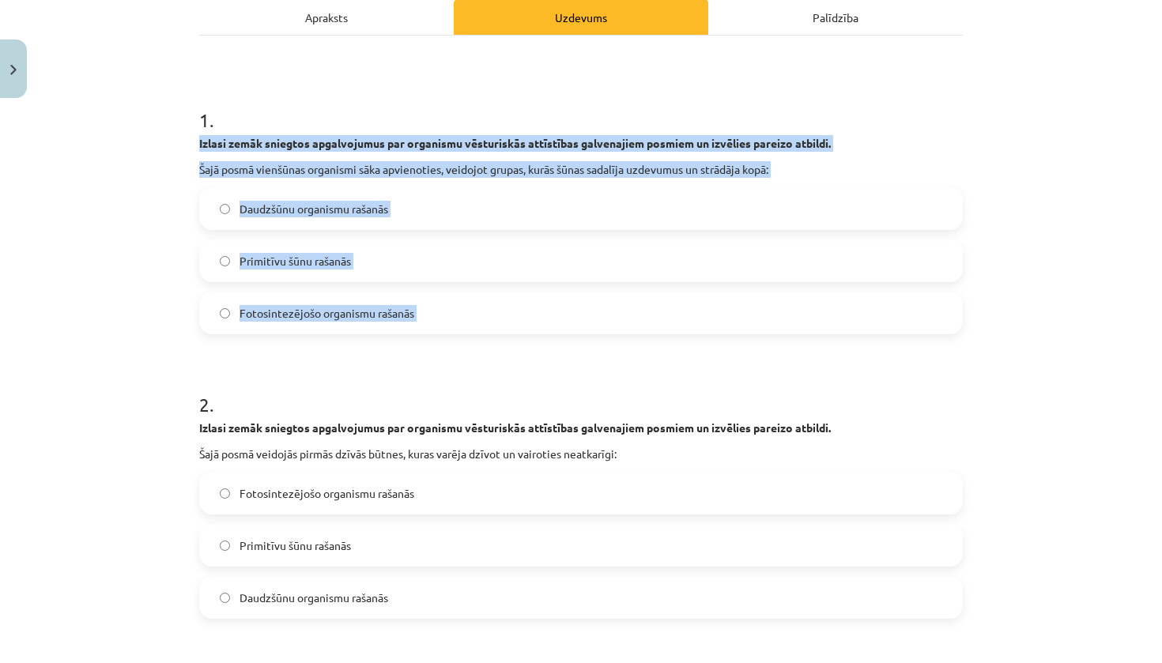
drag, startPoint x: 189, startPoint y: 131, endPoint x: 494, endPoint y: 347, distance: 373.9
click at [494, 348] on div "4 XP Saņemsi Viegls 91 pilda Apraksts Uzdevums Palīdzība 1 . Izlasi zemāk snieg…" at bounding box center [581, 602] width 783 height 1461
copy div "Izlasi zemāk sniegtos apgalvojumus par organismu vēsturiskās attīstības galvena…"
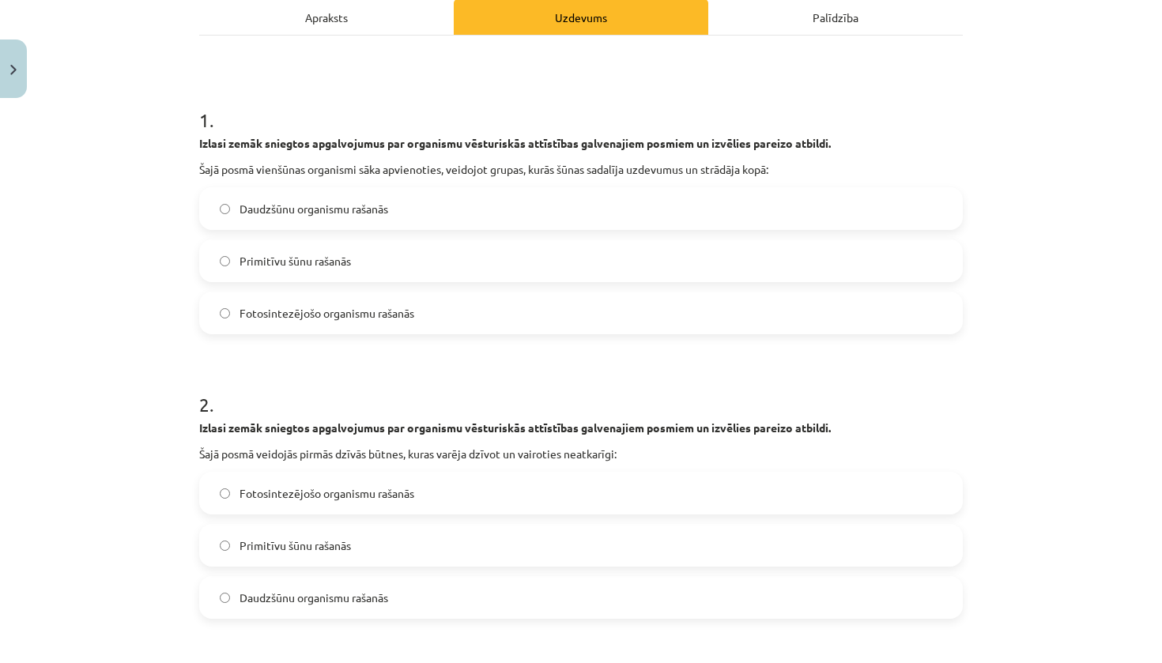
click at [382, 219] on label "Daudzšūnu organismu rašanās" at bounding box center [581, 209] width 761 height 40
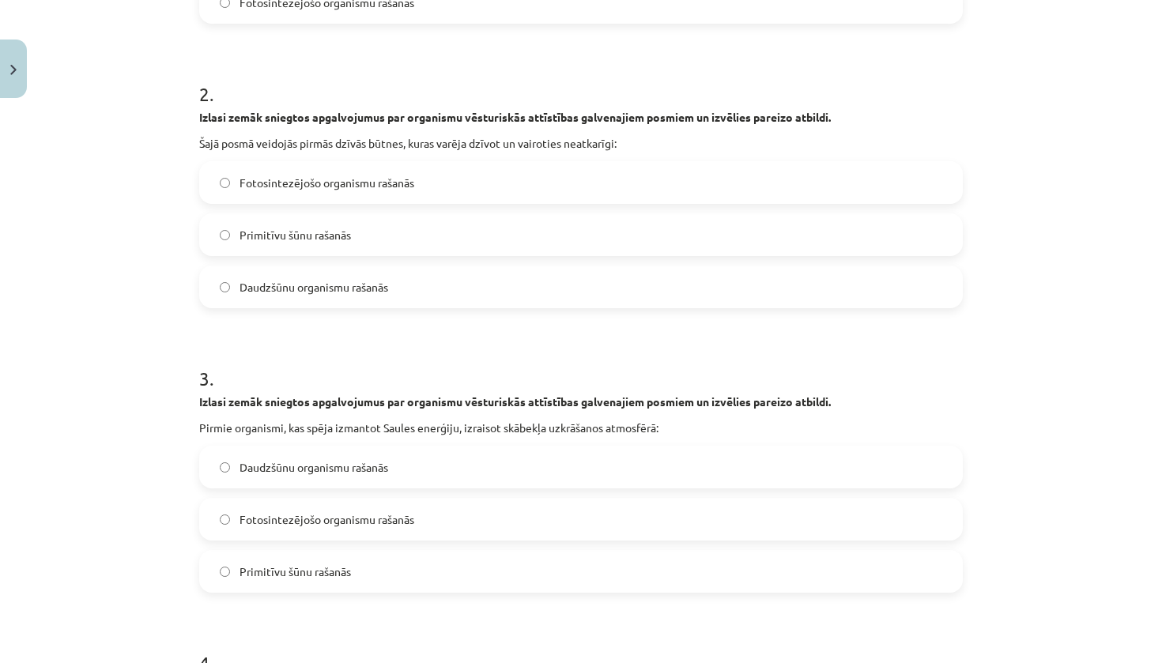
scroll to position [548, 0]
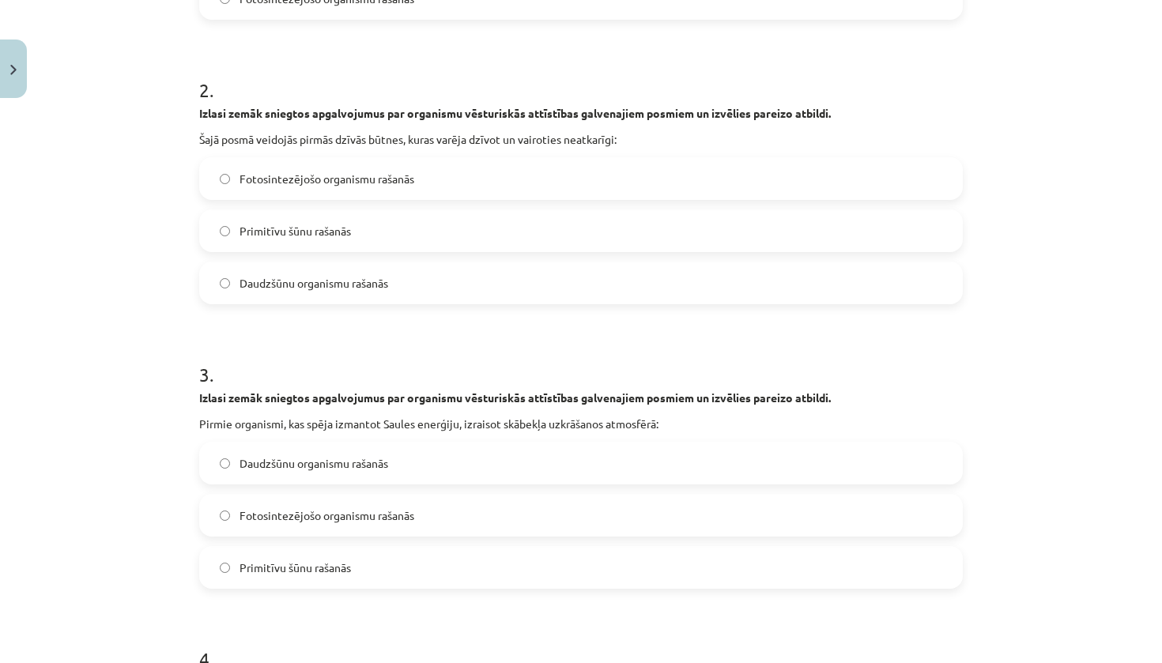
click at [324, 272] on label "Daudzšūnu organismu rašanās" at bounding box center [581, 283] width 761 height 40
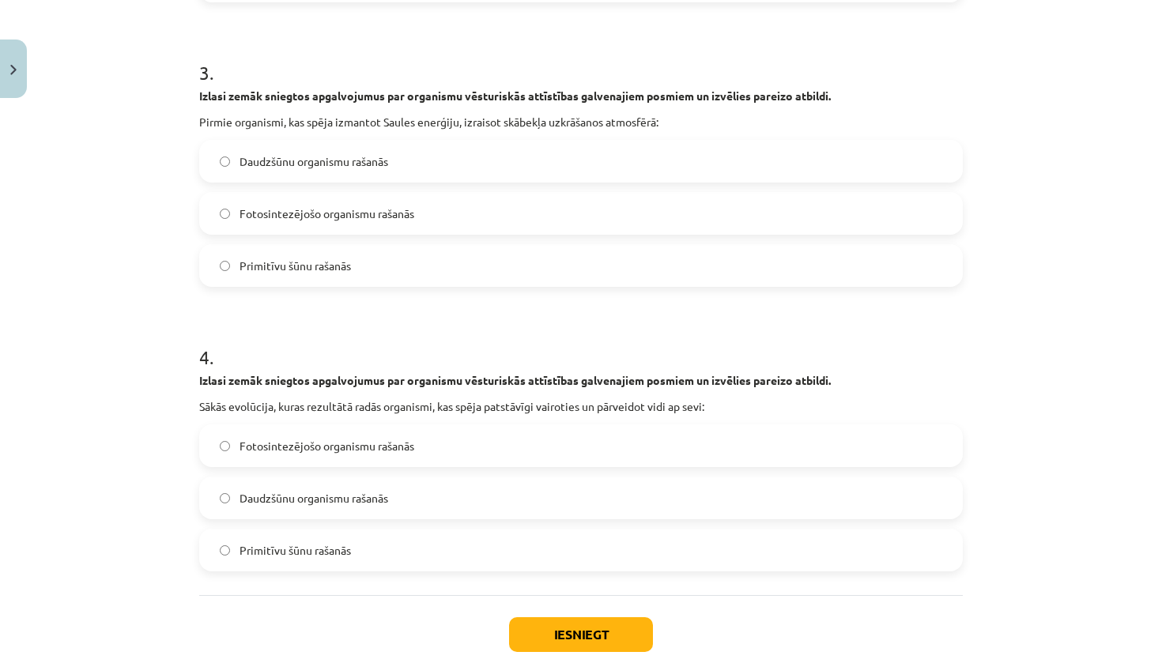
scroll to position [843, 0]
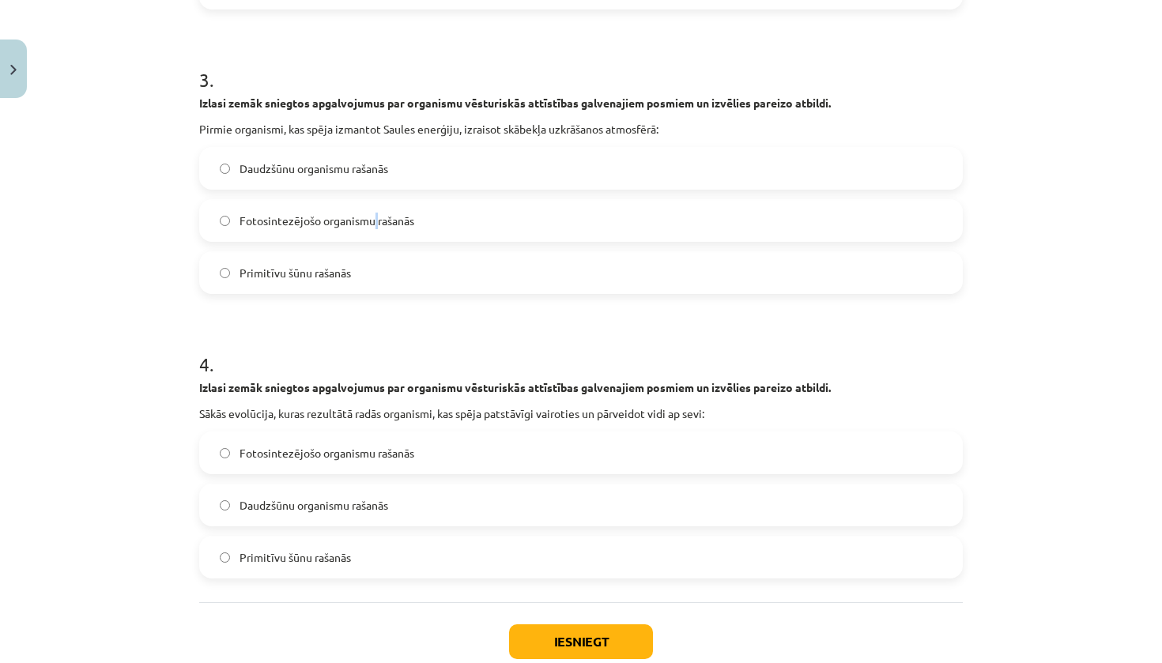
click at [371, 217] on span "Fotosintezējošo organismu rašanās" at bounding box center [327, 221] width 175 height 17
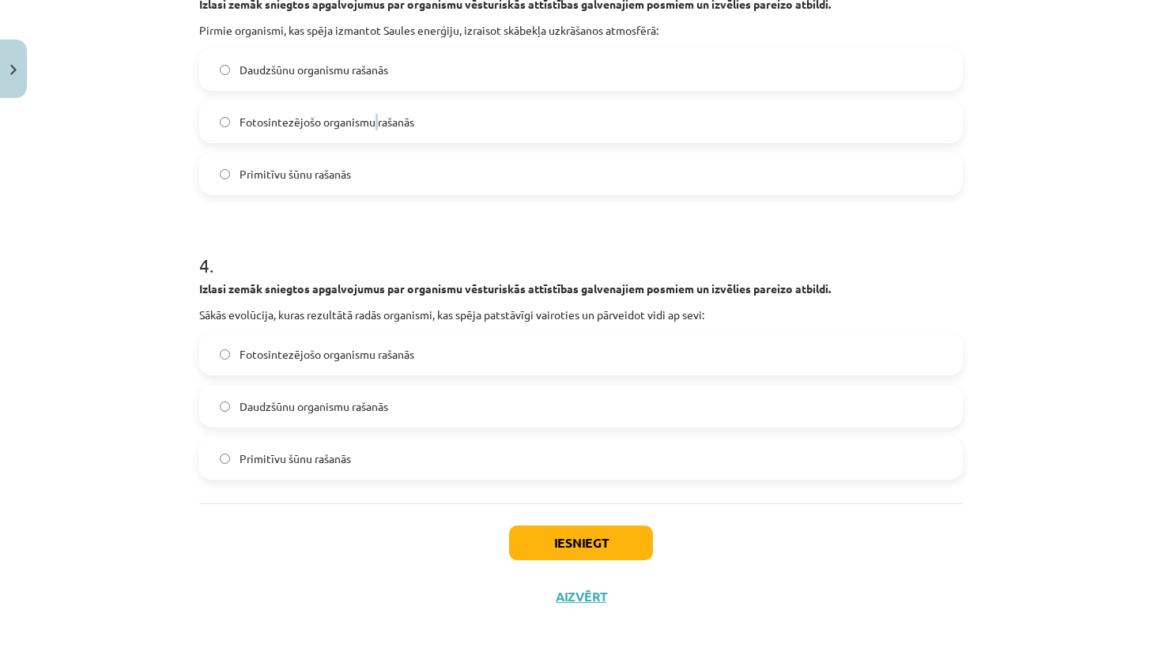
scroll to position [944, 0]
click at [357, 404] on span "Daudzšūnu organismu rašanās" at bounding box center [314, 407] width 149 height 17
click at [596, 549] on button "Iesniegt" at bounding box center [581, 543] width 144 height 35
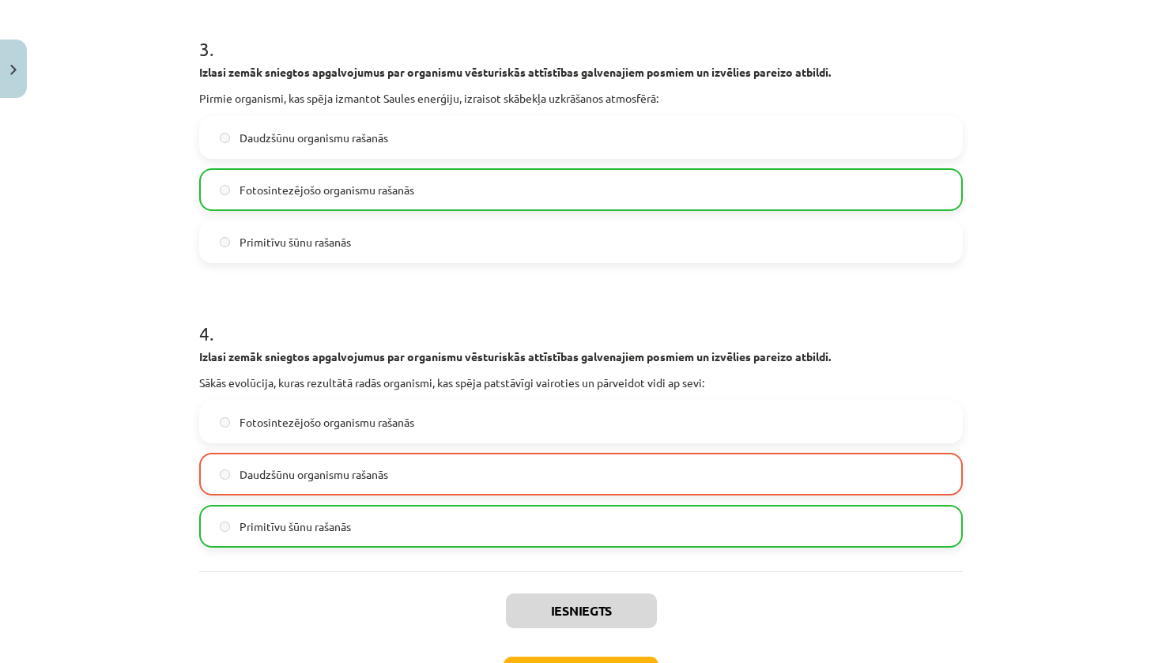
scroll to position [994, 0]
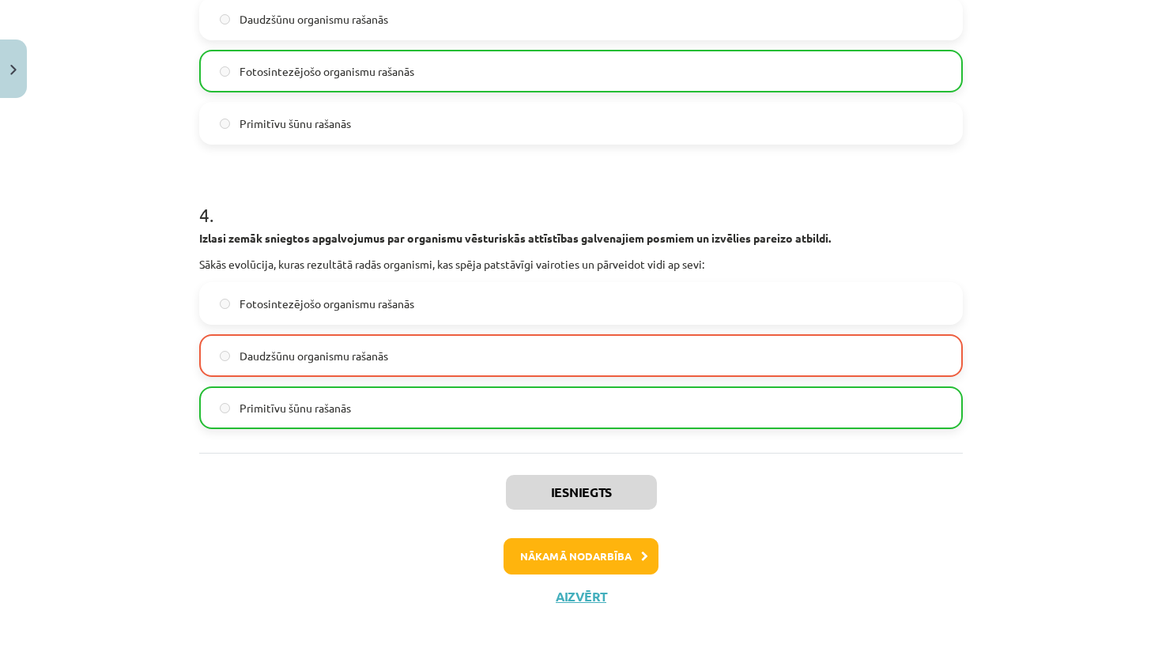
click at [602, 551] on button "Nākamā nodarbība" at bounding box center [581, 557] width 155 height 36
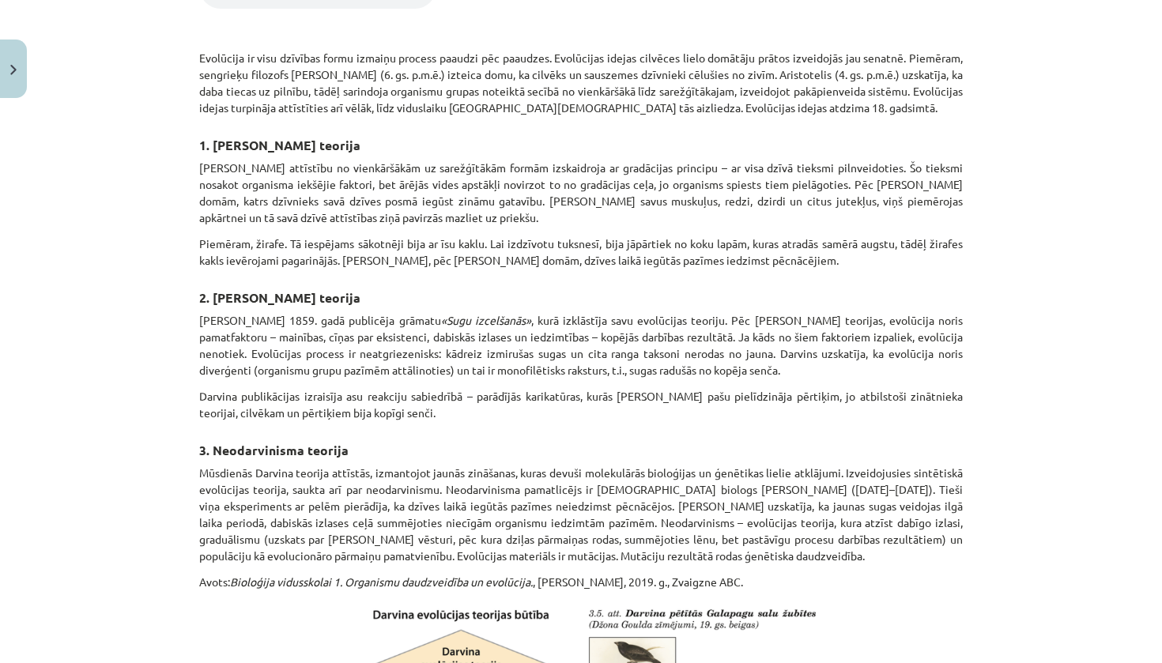
scroll to position [609, 0]
